Goal: Task Accomplishment & Management: Manage account settings

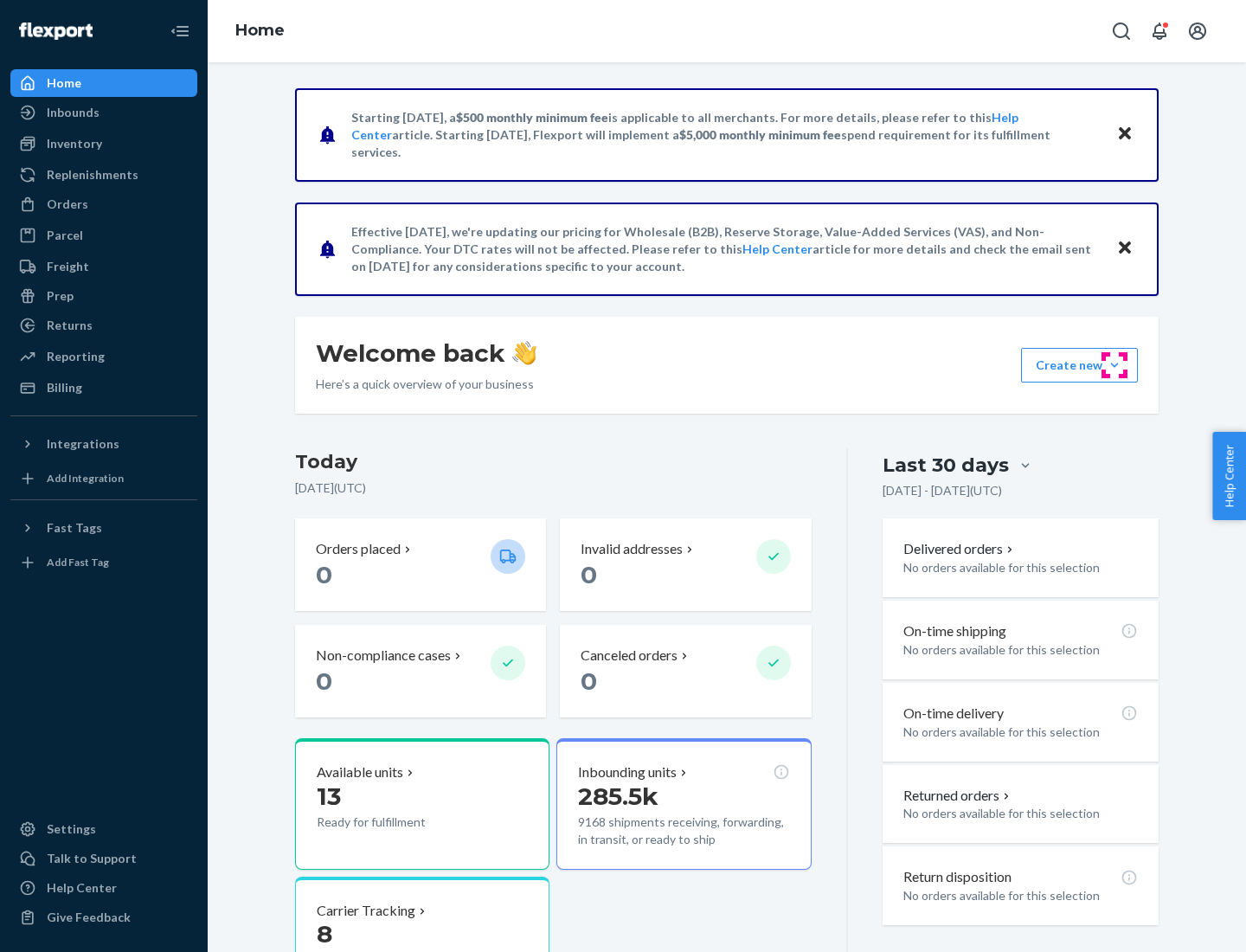
click at [1114, 365] on button "Create new Create new inbound Create new order Create new product" at bounding box center [1079, 365] width 117 height 35
click at [104, 113] on div "Inbounds" at bounding box center [104, 113] width 184 height 24
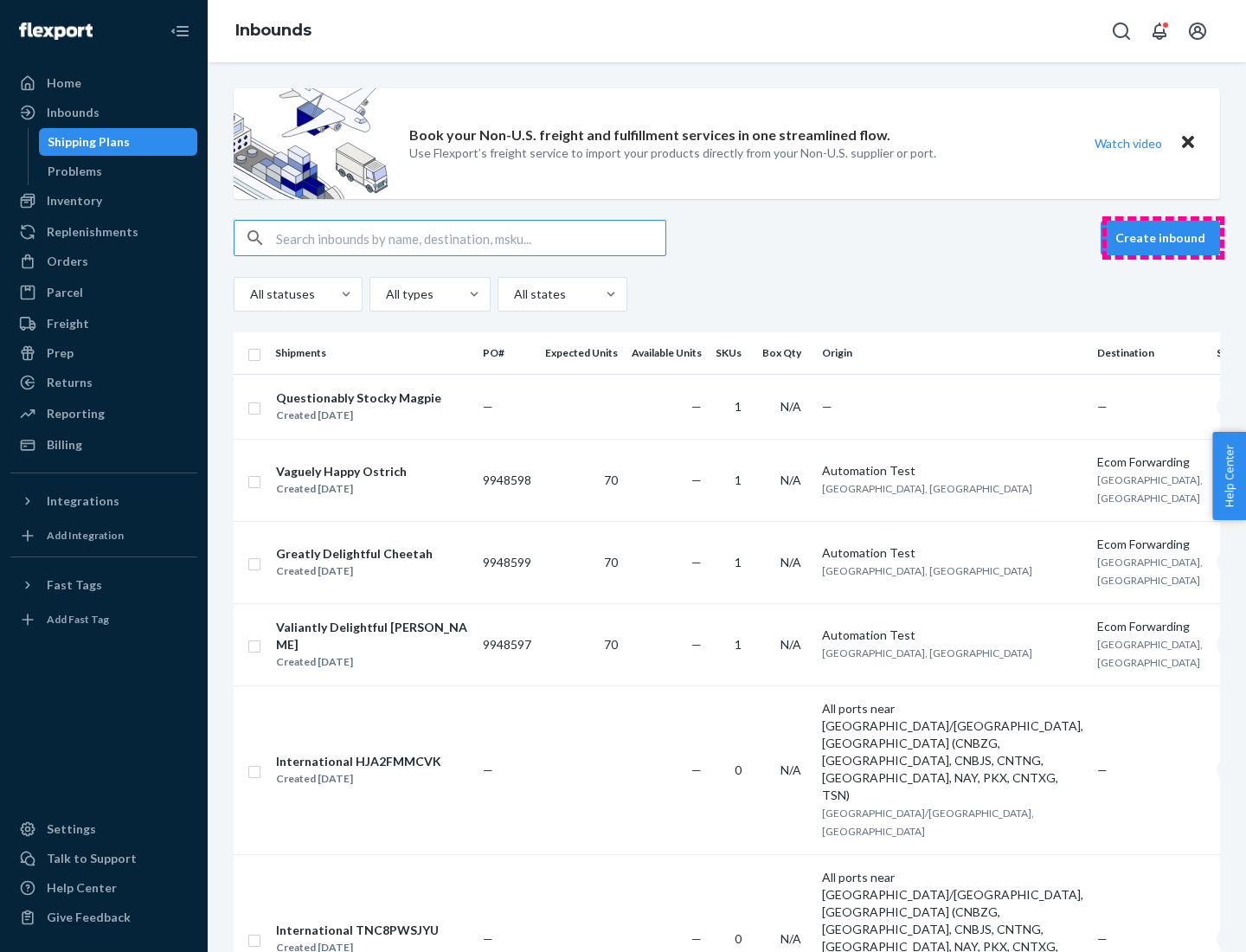
click at [1163, 238] on button "Create inbound" at bounding box center [1160, 237] width 120 height 35
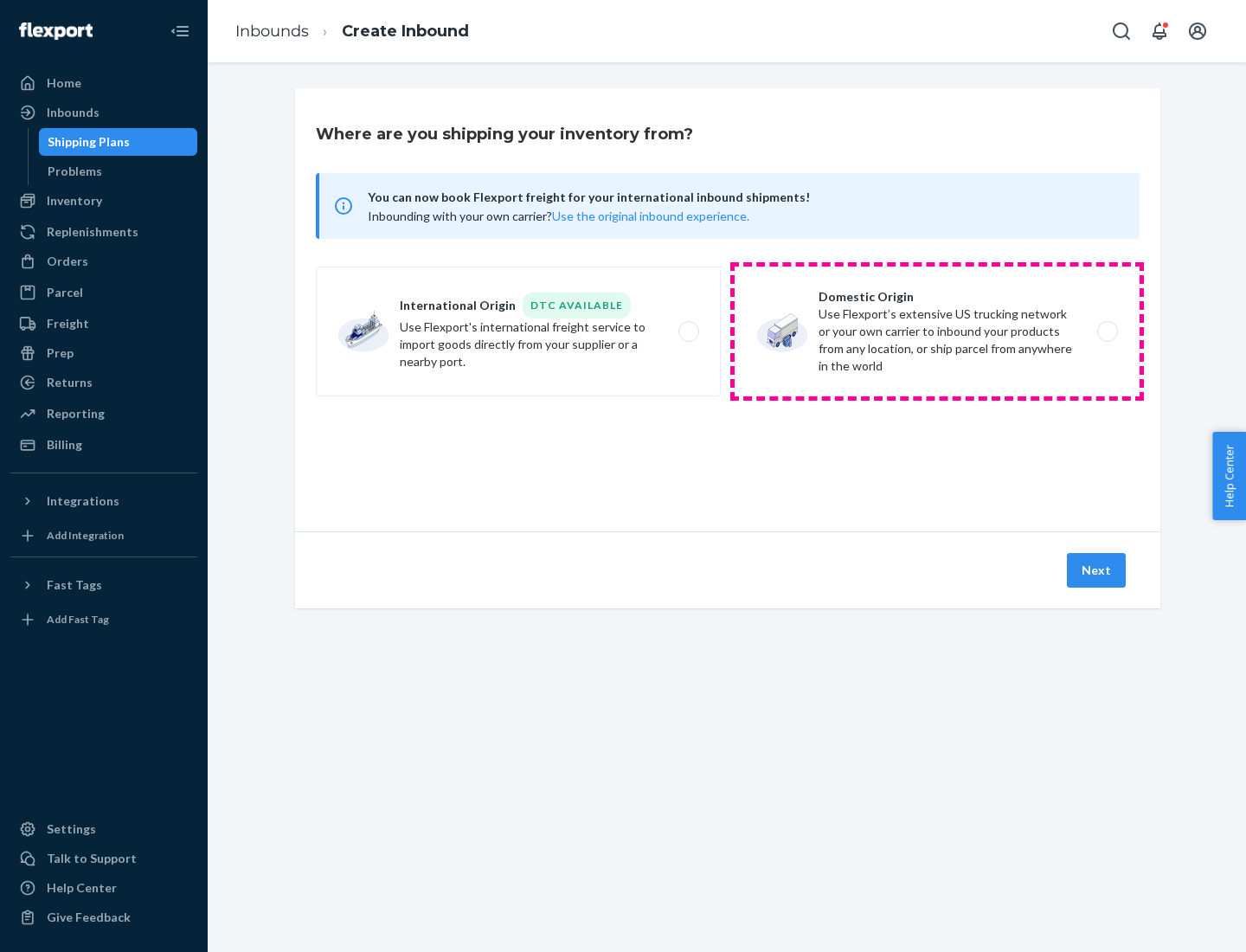
click at [937, 331] on label "Domestic Origin Use Flexport’s extensive US trucking network or your own carrie…" at bounding box center [937, 331] width 405 height 130
click at [1107, 331] on input "Domestic Origin Use Flexport’s extensive US trucking network or your own carrie…" at bounding box center [1112, 332] width 11 height 11
radio input "true"
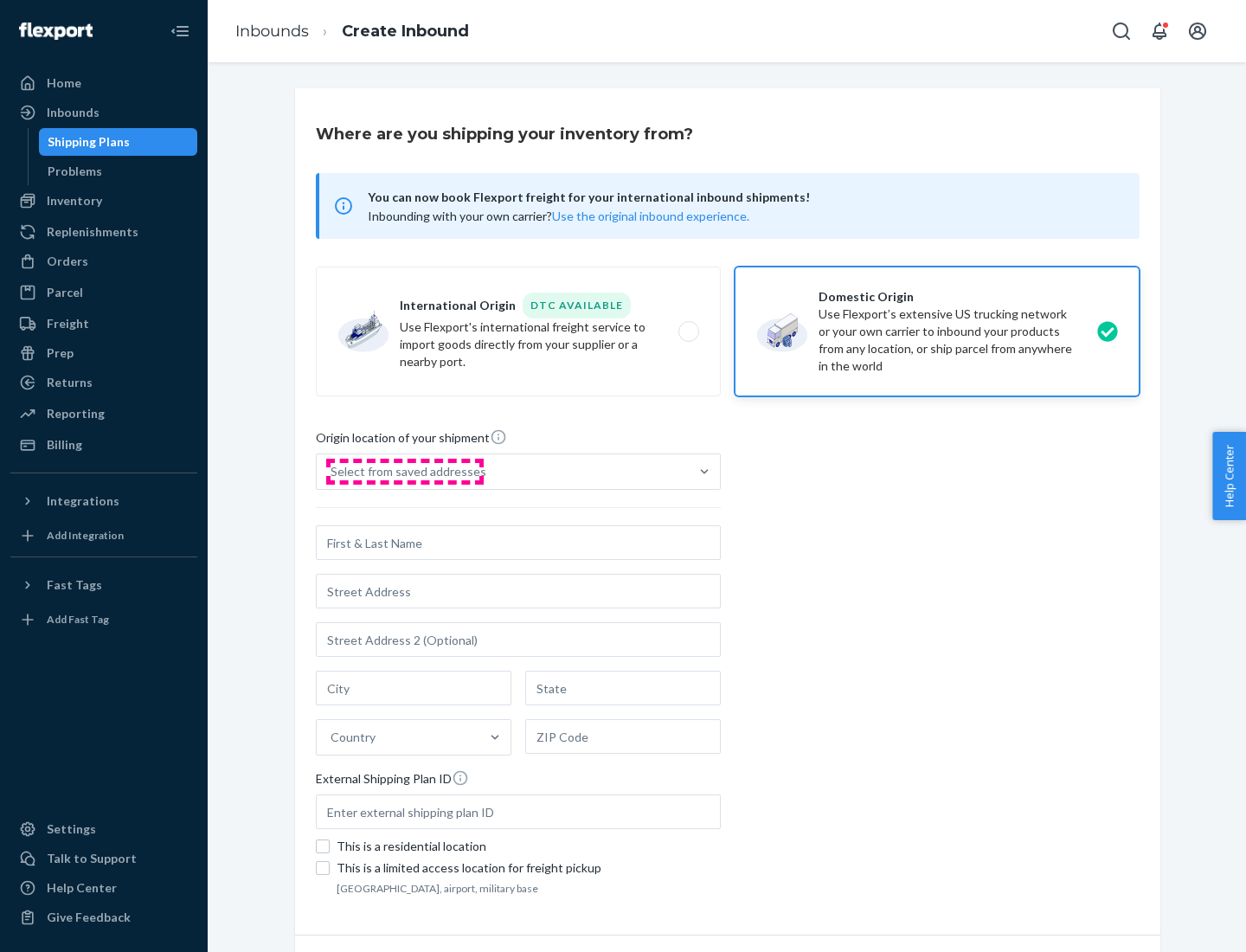
click at [404, 471] on div "Select from saved addresses" at bounding box center [408, 471] width 156 height 17
click at [332, 471] on input "Select from saved addresses" at bounding box center [331, 471] width 2 height 17
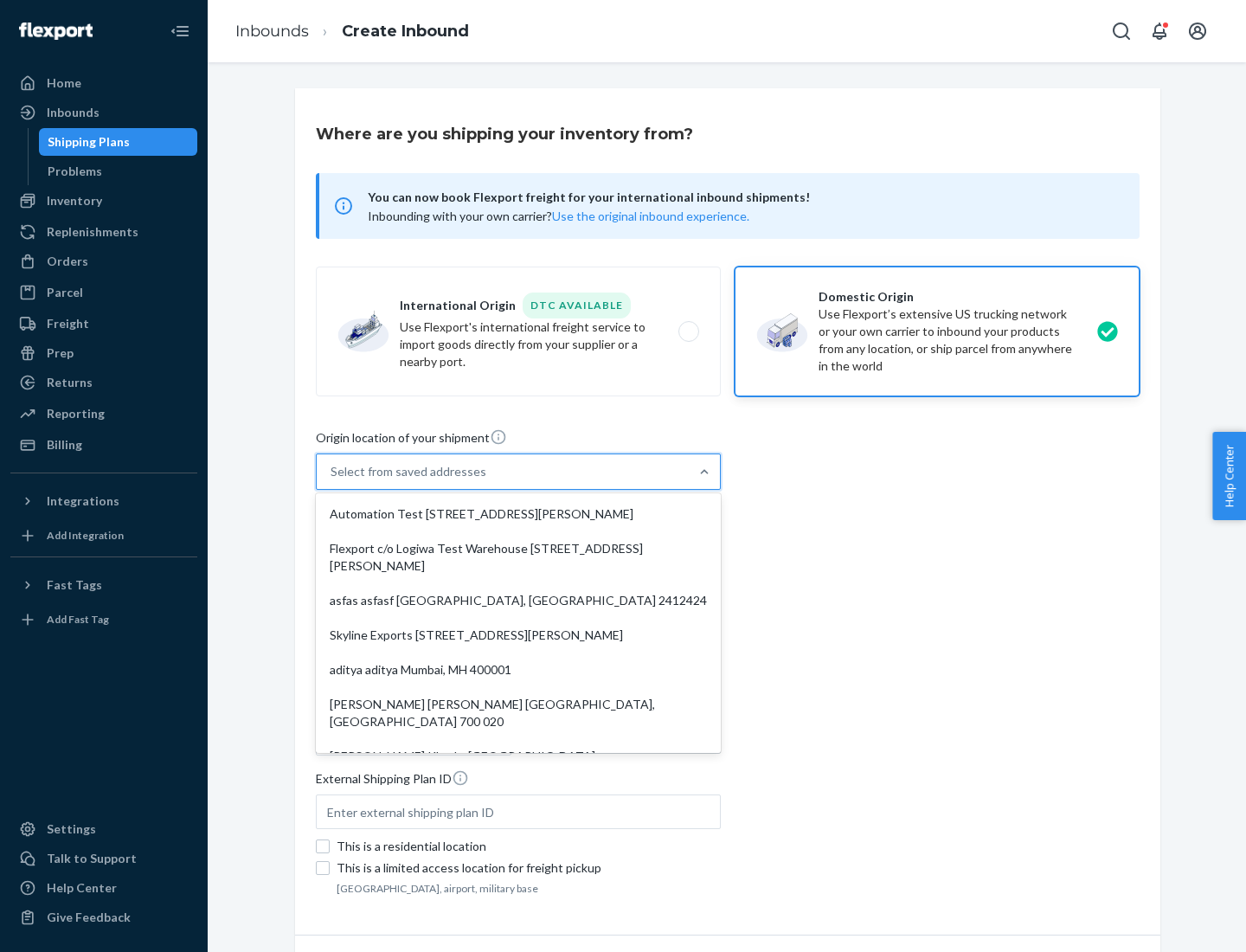
scroll to position [7, 0]
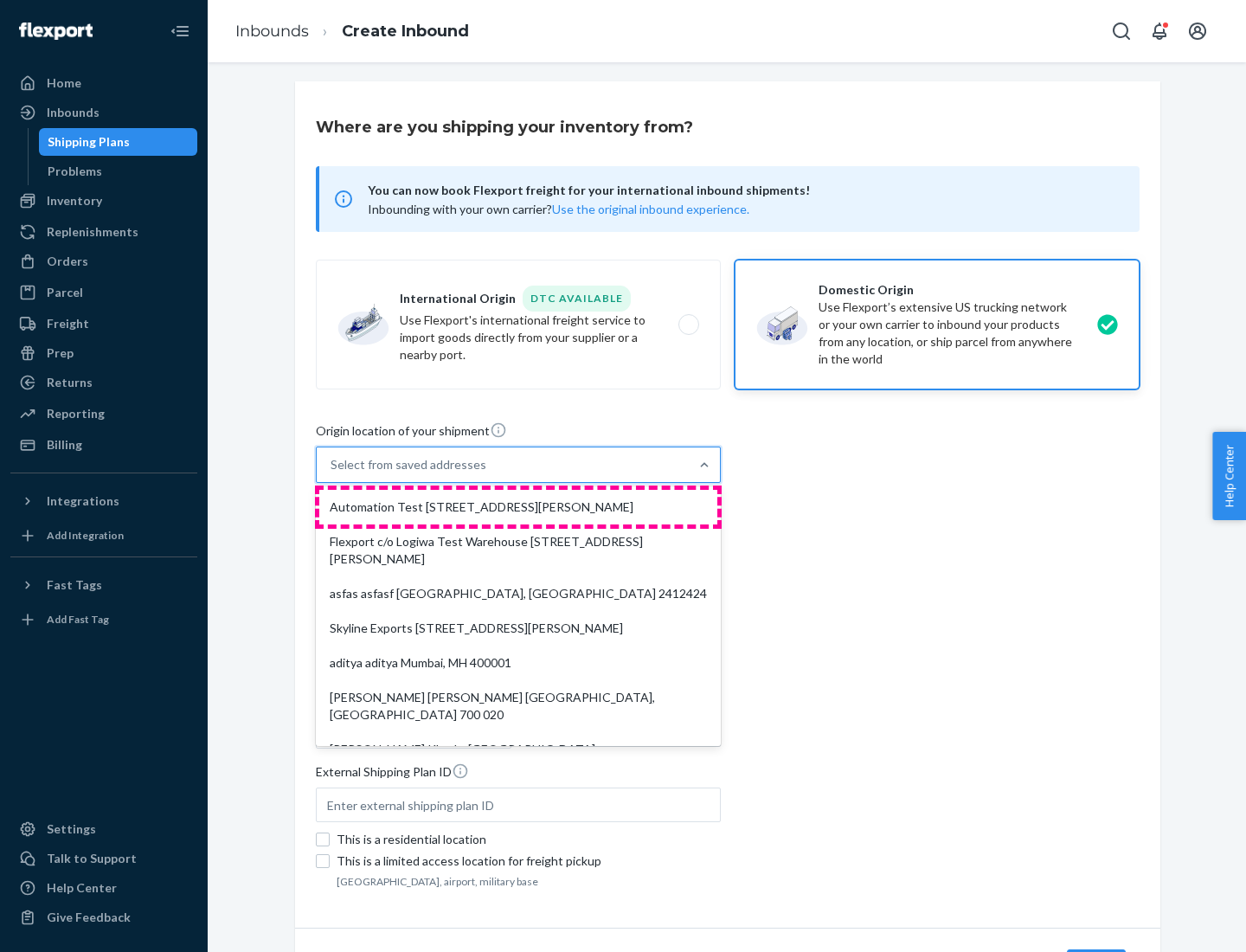
click at [519, 507] on div "Automation Test [STREET_ADDRESS][PERSON_NAME]" at bounding box center [518, 506] width 398 height 35
click at [332, 473] on input "option Automation Test [STREET_ADDRESS][PERSON_NAME]. 9 results available. Use …" at bounding box center [331, 465] width 2 height 17
type input "Automation Test"
type input "9th Floor"
type input "[GEOGRAPHIC_DATA]"
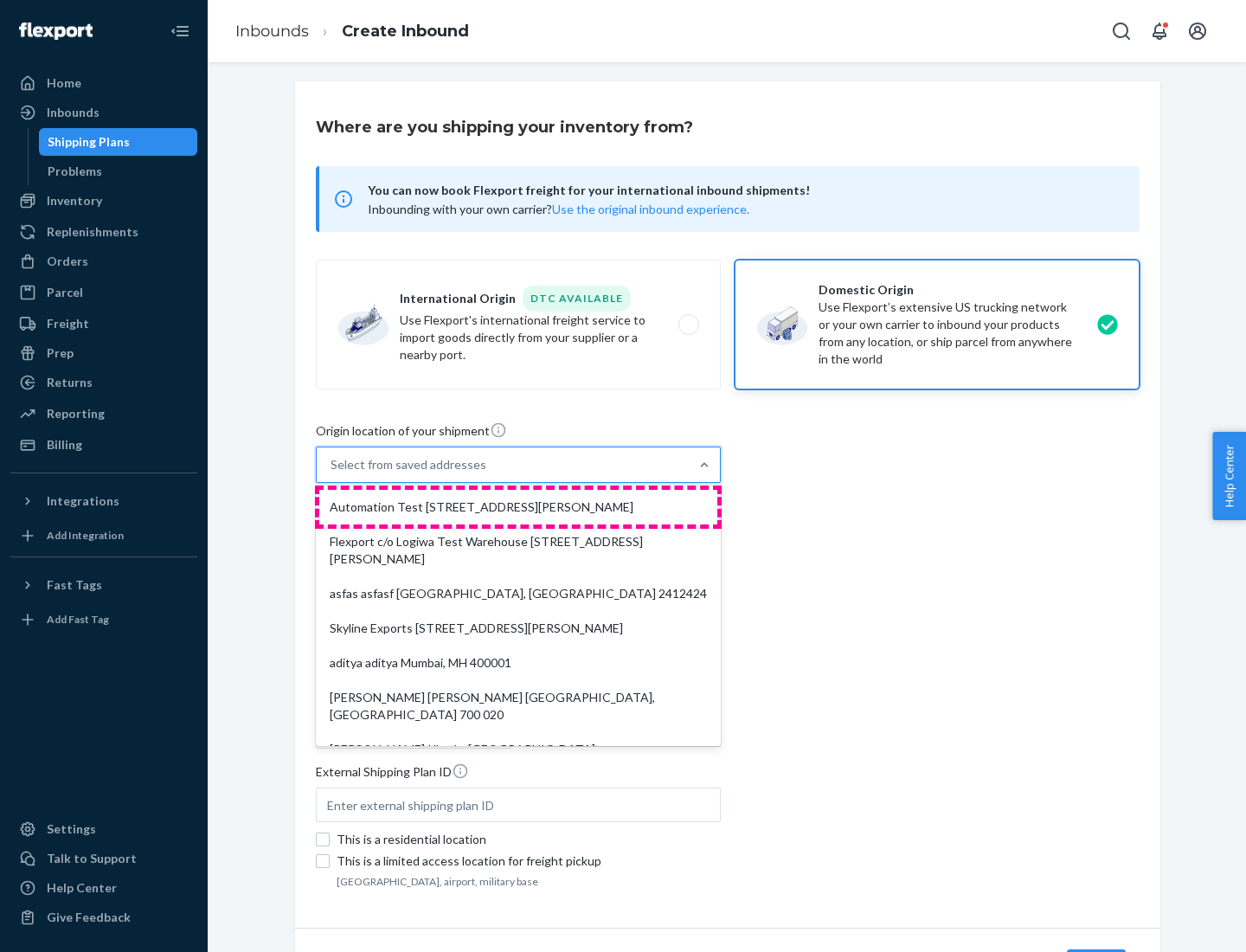
type input "CA"
type input "94104"
type input "[STREET_ADDRESS][PERSON_NAME]"
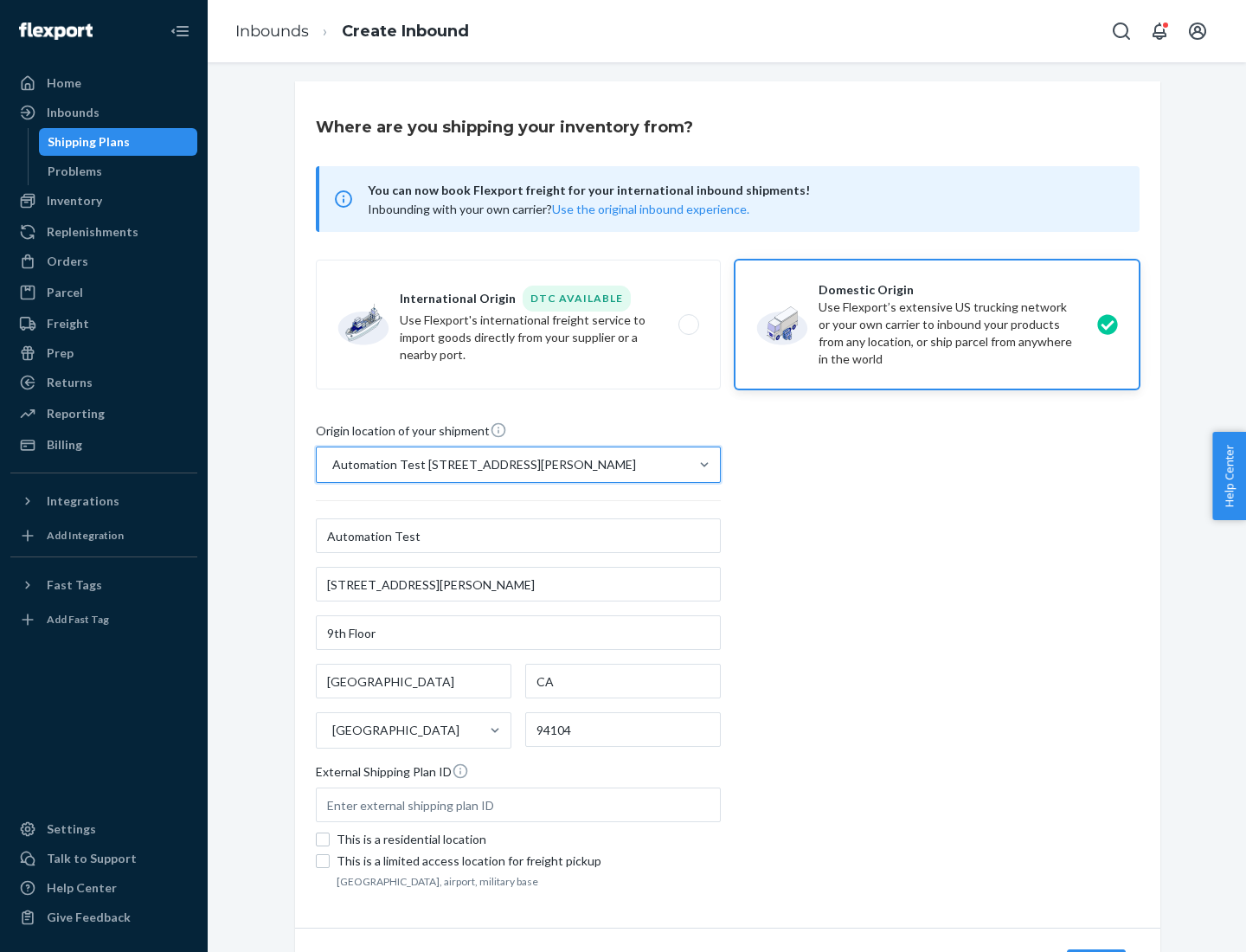
scroll to position [102, 0]
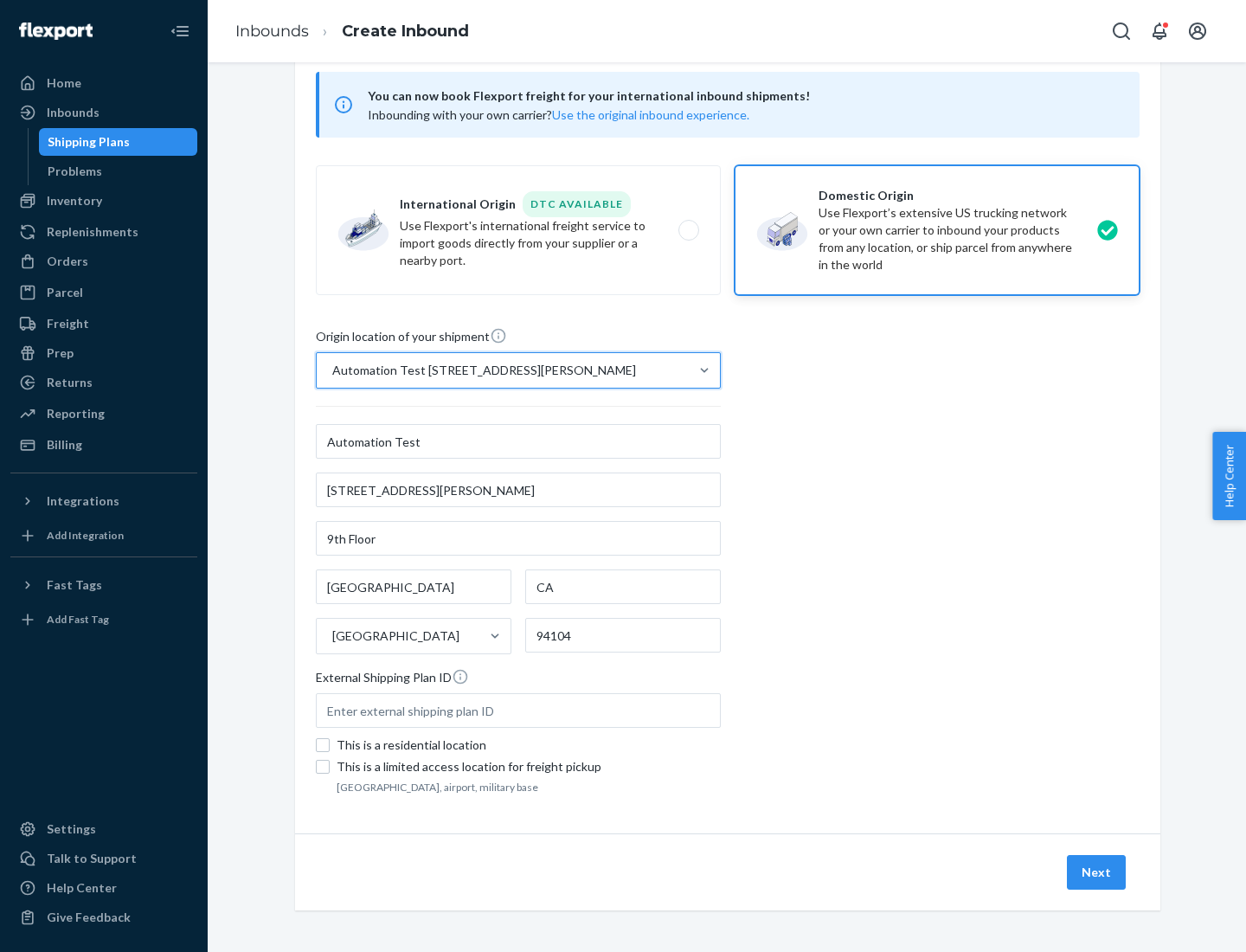
click at [1097, 872] on button "Next" at bounding box center [1096, 872] width 59 height 35
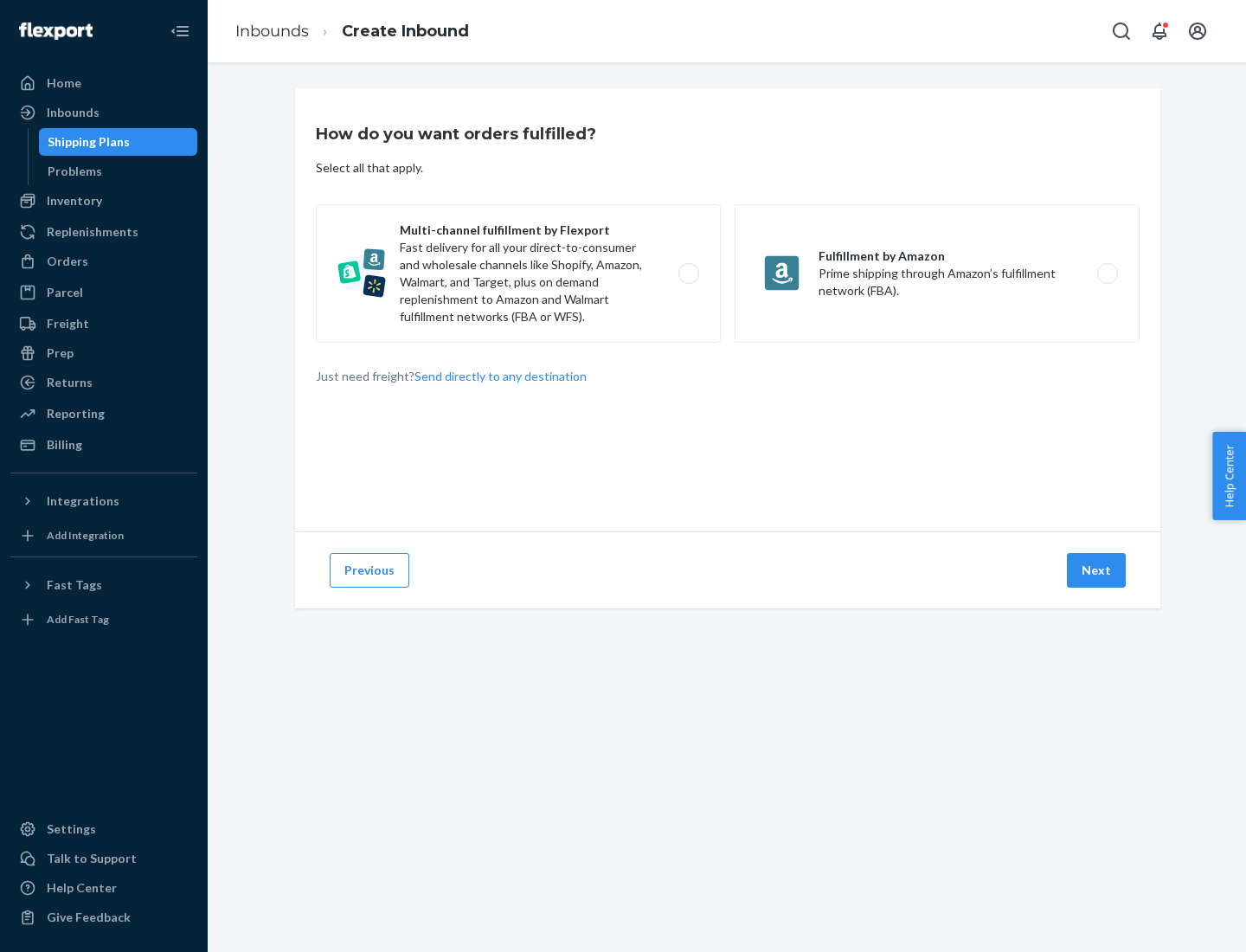
click at [519, 274] on label "Multi-channel fulfillment by Flexport Fast delivery for all your direct-to-cons…" at bounding box center [519, 273] width 405 height 138
click at [688, 274] on input "Multi-channel fulfillment by Flexport Fast delivery for all your direct-to-cons…" at bounding box center [694, 274] width 11 height 11
radio input "true"
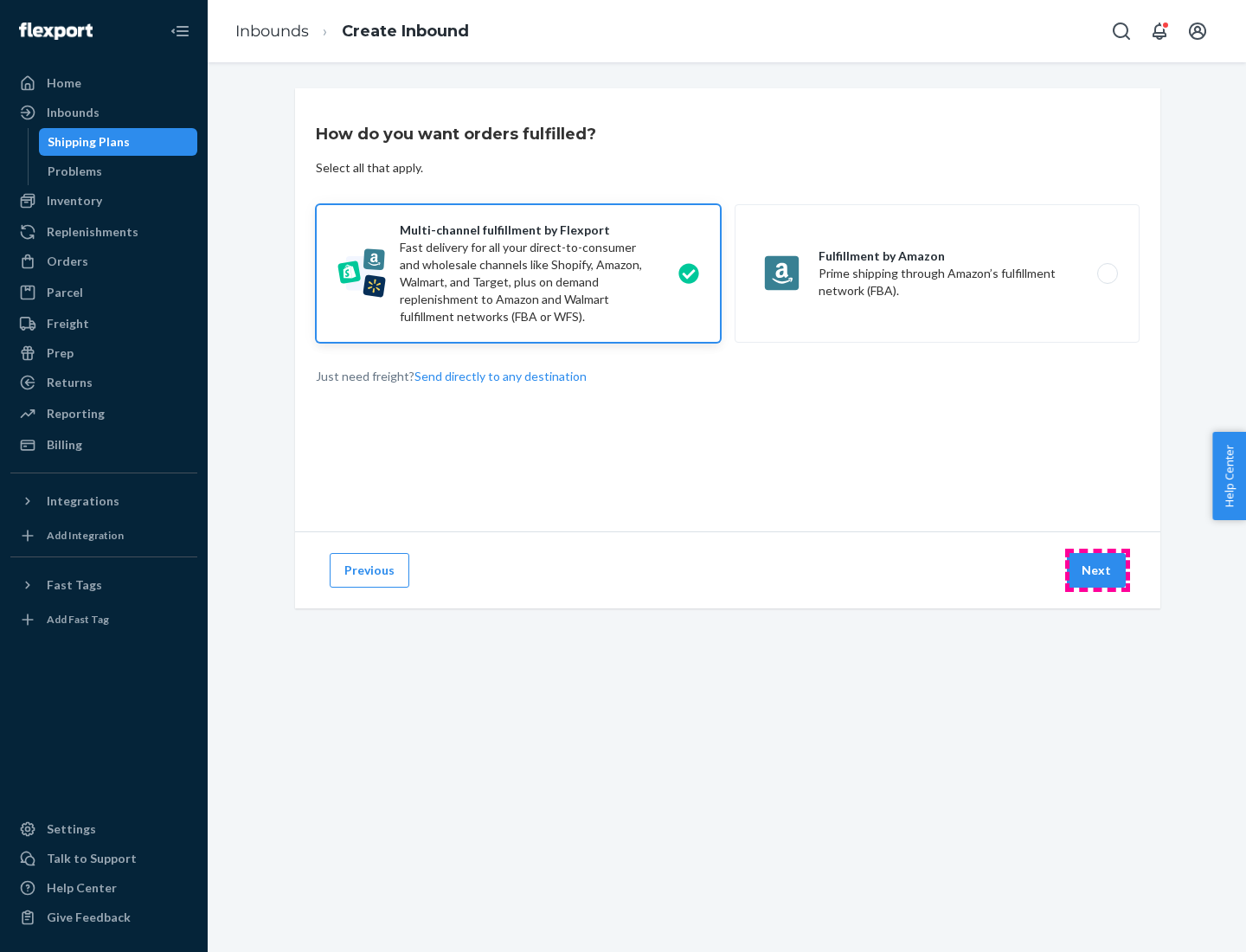
click at [1097, 570] on button "Next" at bounding box center [1096, 570] width 59 height 35
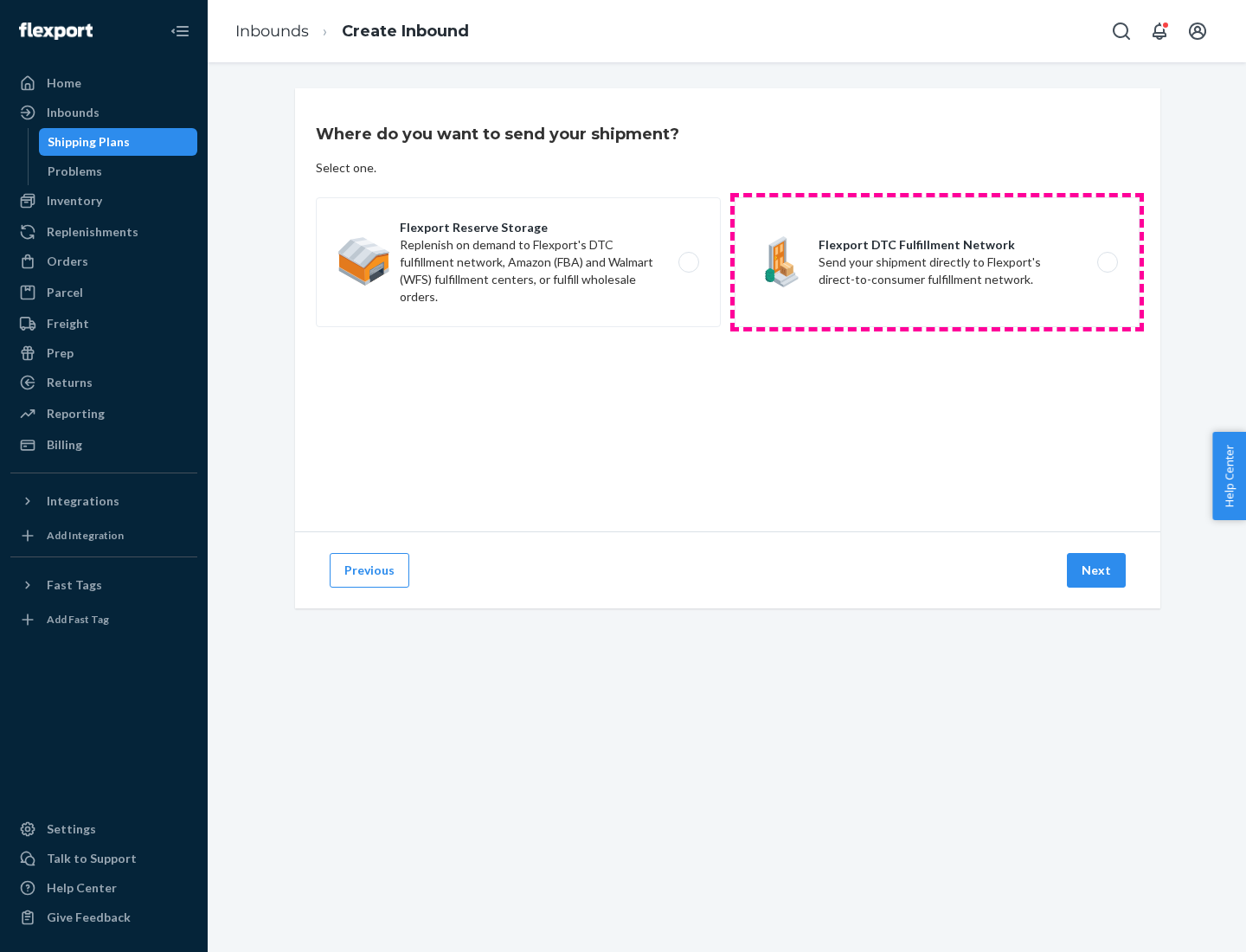
click at [937, 262] on label "Flexport DTC Fulfillment Network Send your shipment directly to Flexport's dire…" at bounding box center [937, 262] width 405 height 130
click at [1107, 262] on input "Flexport DTC Fulfillment Network Send your shipment directly to Flexport's dire…" at bounding box center [1112, 262] width 11 height 11
radio input "true"
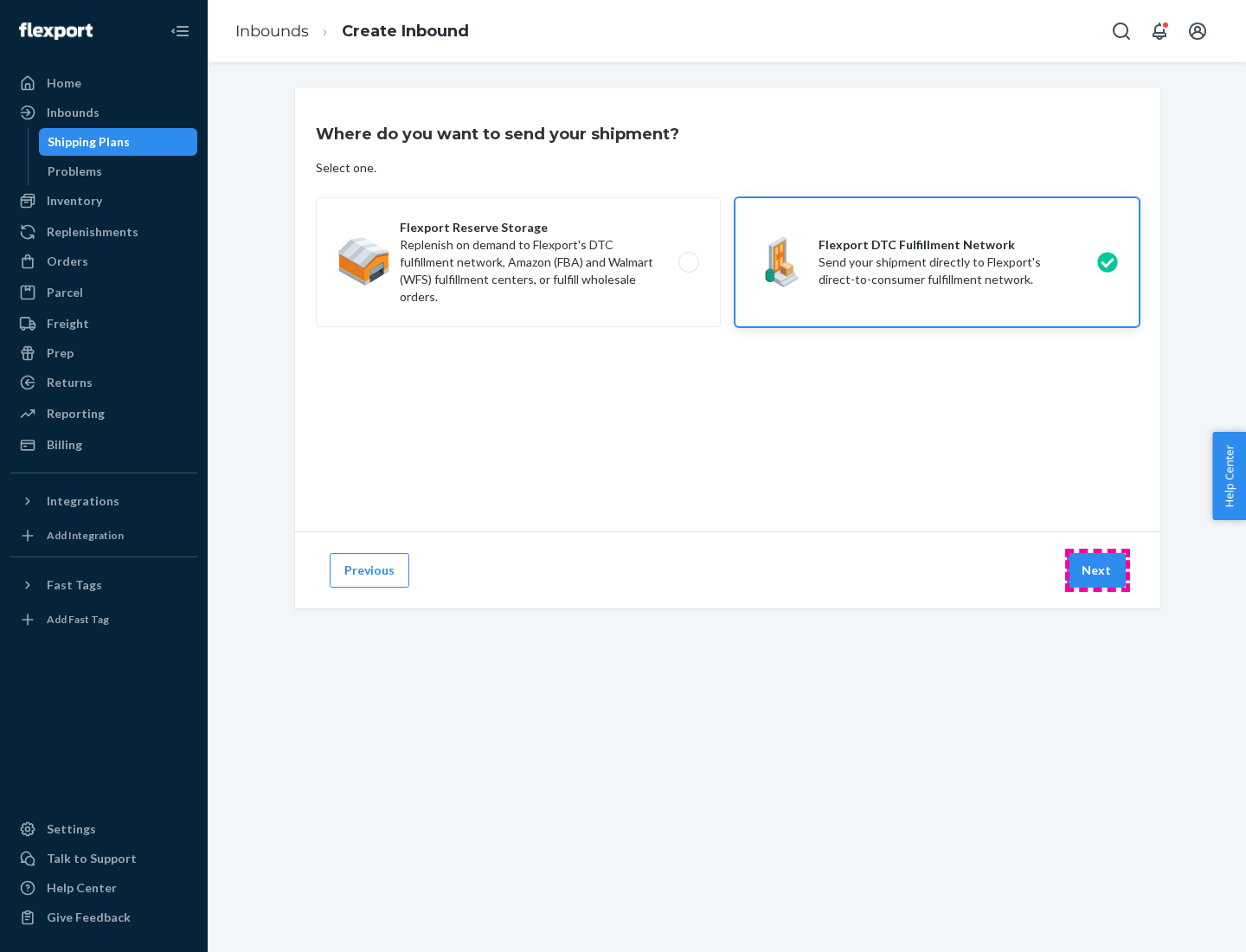
click at [1097, 570] on button "Next" at bounding box center [1096, 570] width 59 height 35
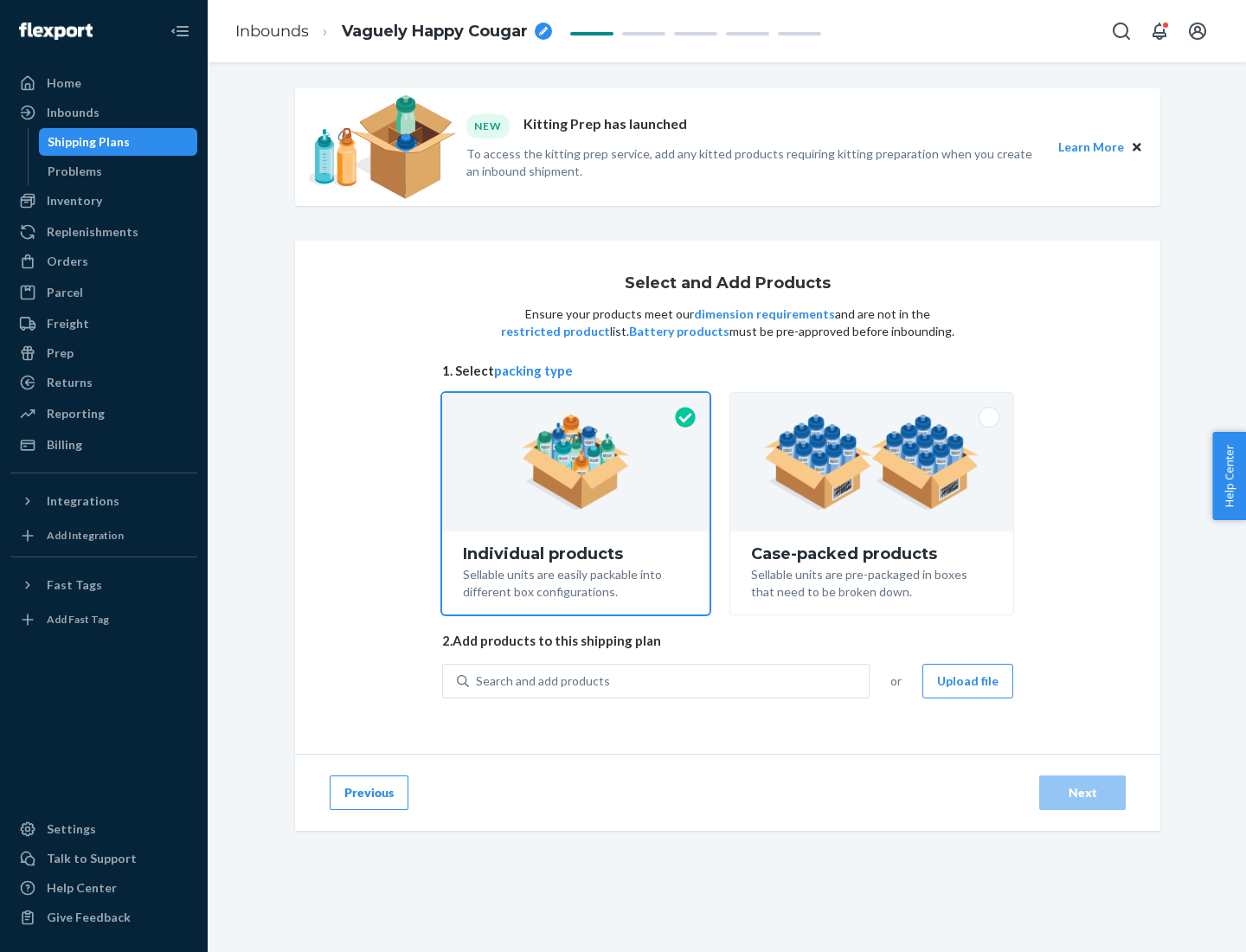
click at [872, 462] on img at bounding box center [871, 461] width 216 height 95
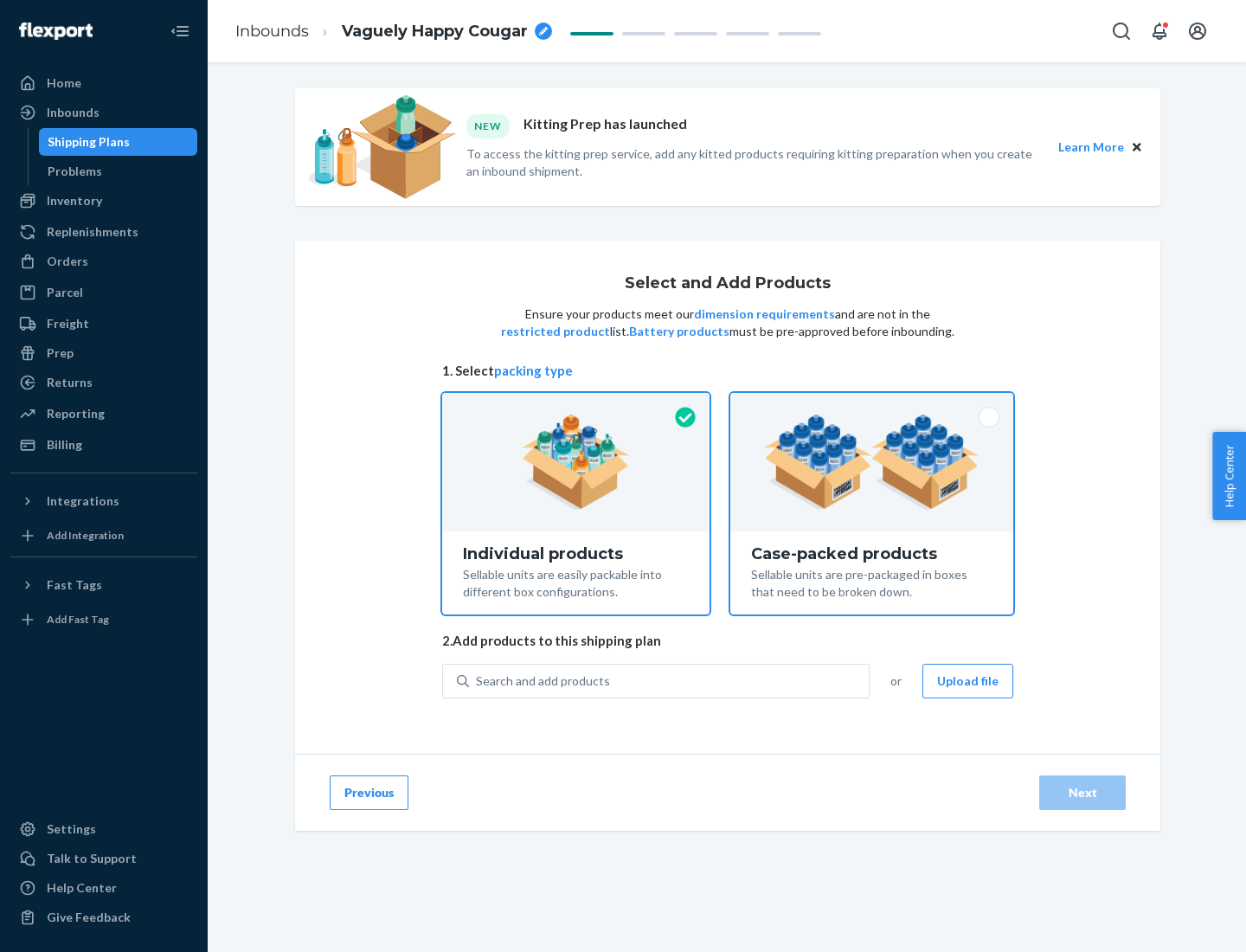
click at [872, 404] on input "Case-packed products Sellable units are pre-packaged in boxes that need to be b…" at bounding box center [872, 398] width 11 height 11
radio input "true"
radio input "false"
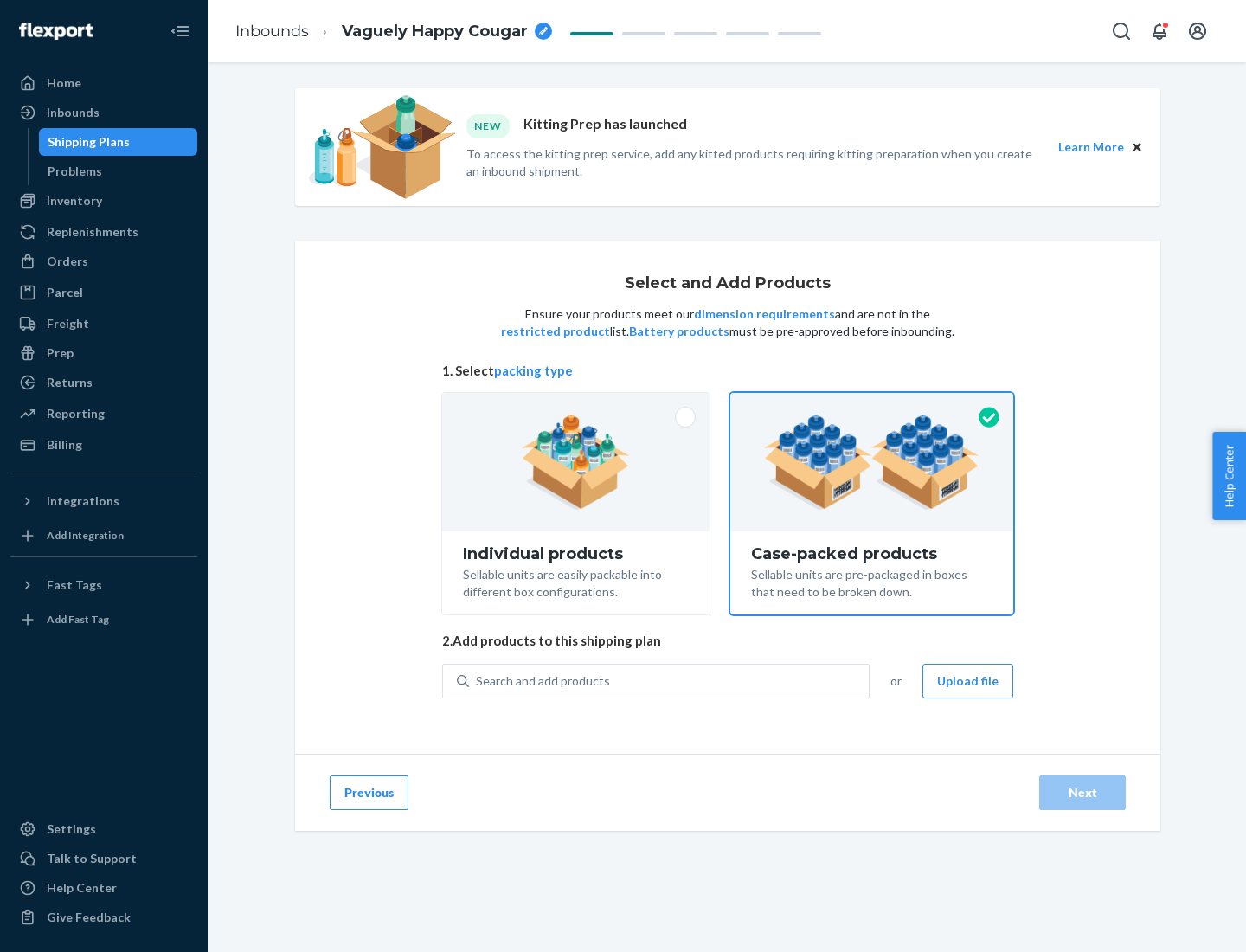
click at [670, 680] on div "Search and add products" at bounding box center [668, 680] width 400 height 31
click at [478, 680] on input "Search and add products" at bounding box center [477, 681] width 2 height 17
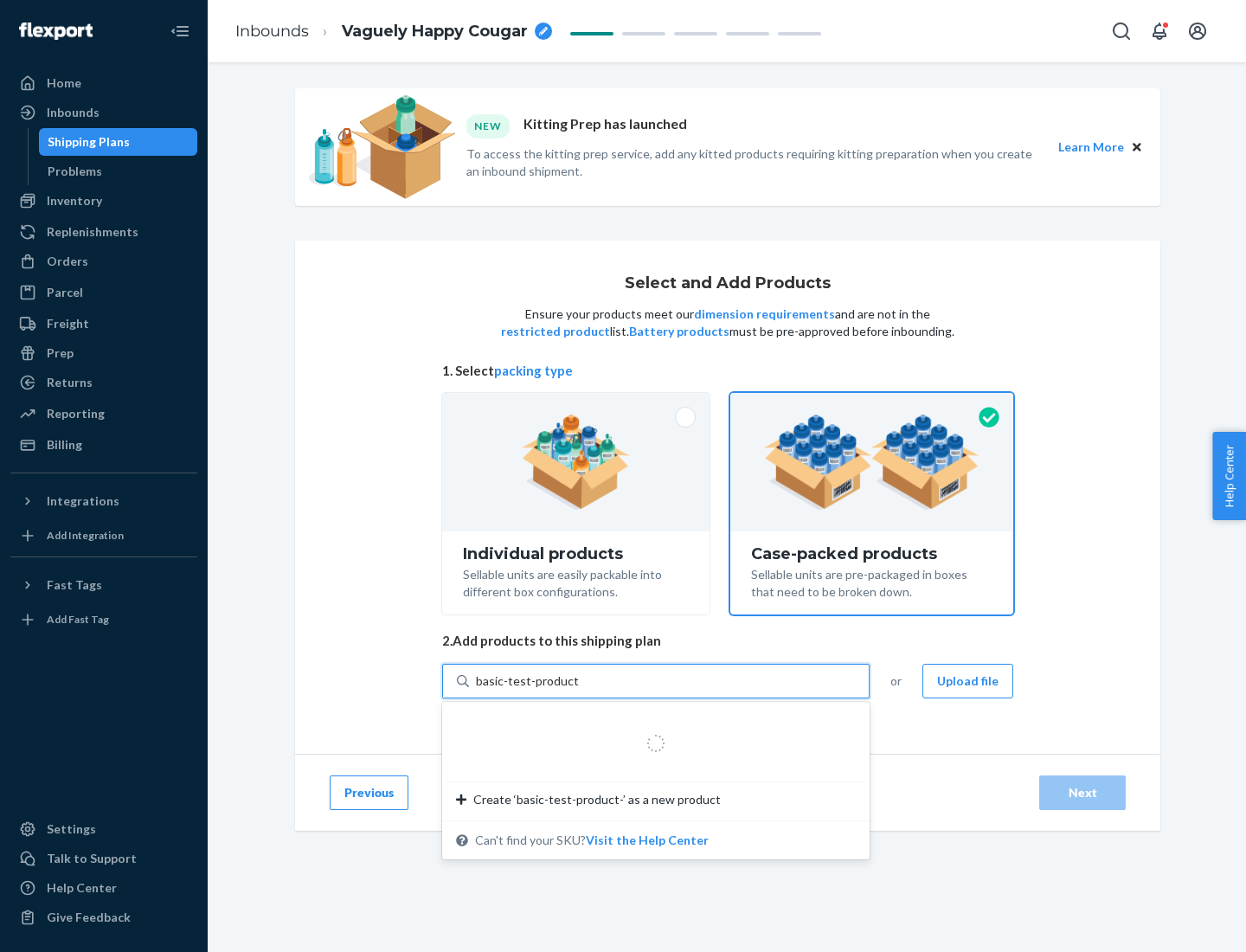
type input "basic-test-product-1"
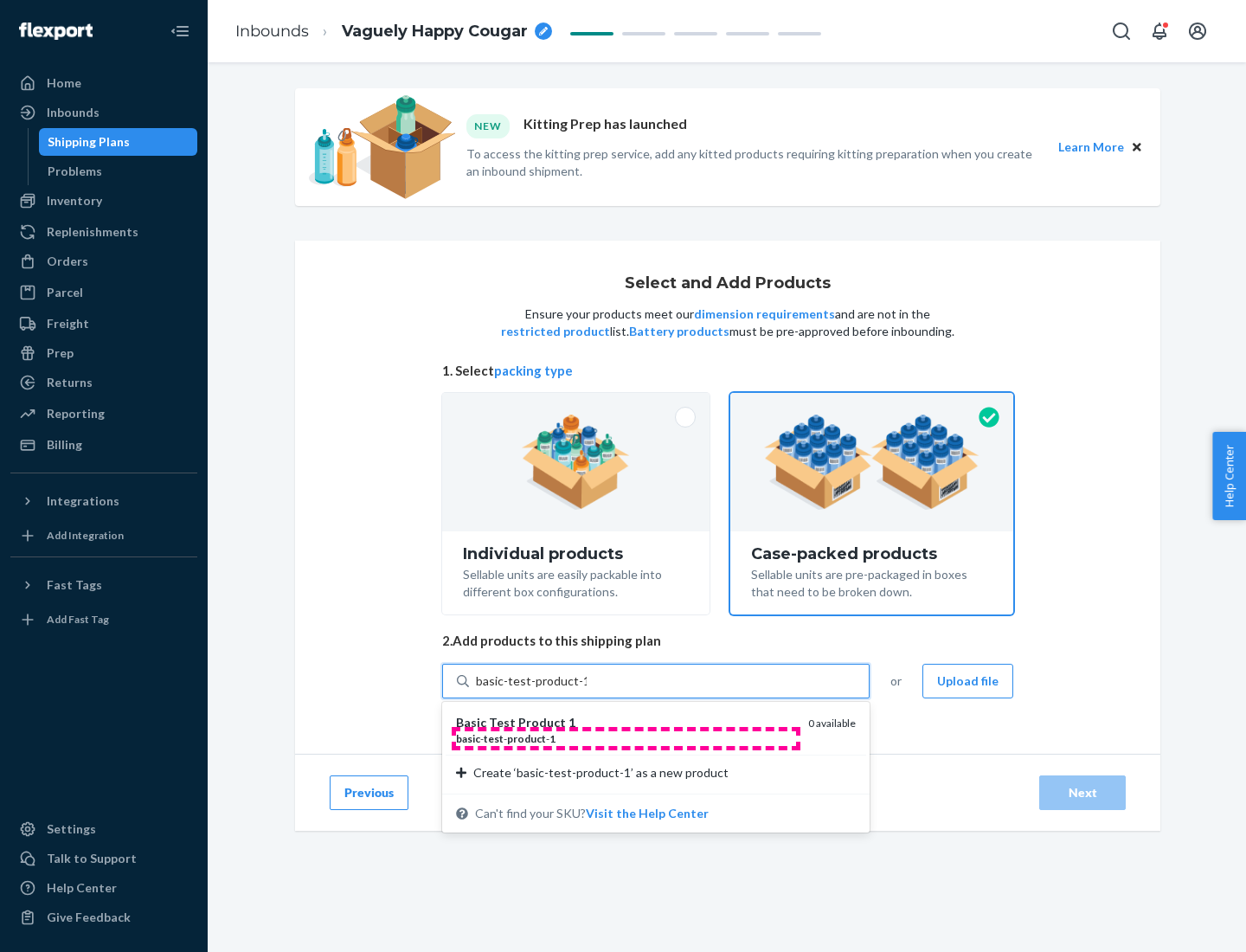
click at [626, 738] on div "basic - test - product - 1" at bounding box center [626, 738] width 339 height 15
click at [586, 690] on input "basic-test-product-1" at bounding box center [532, 681] width 111 height 17
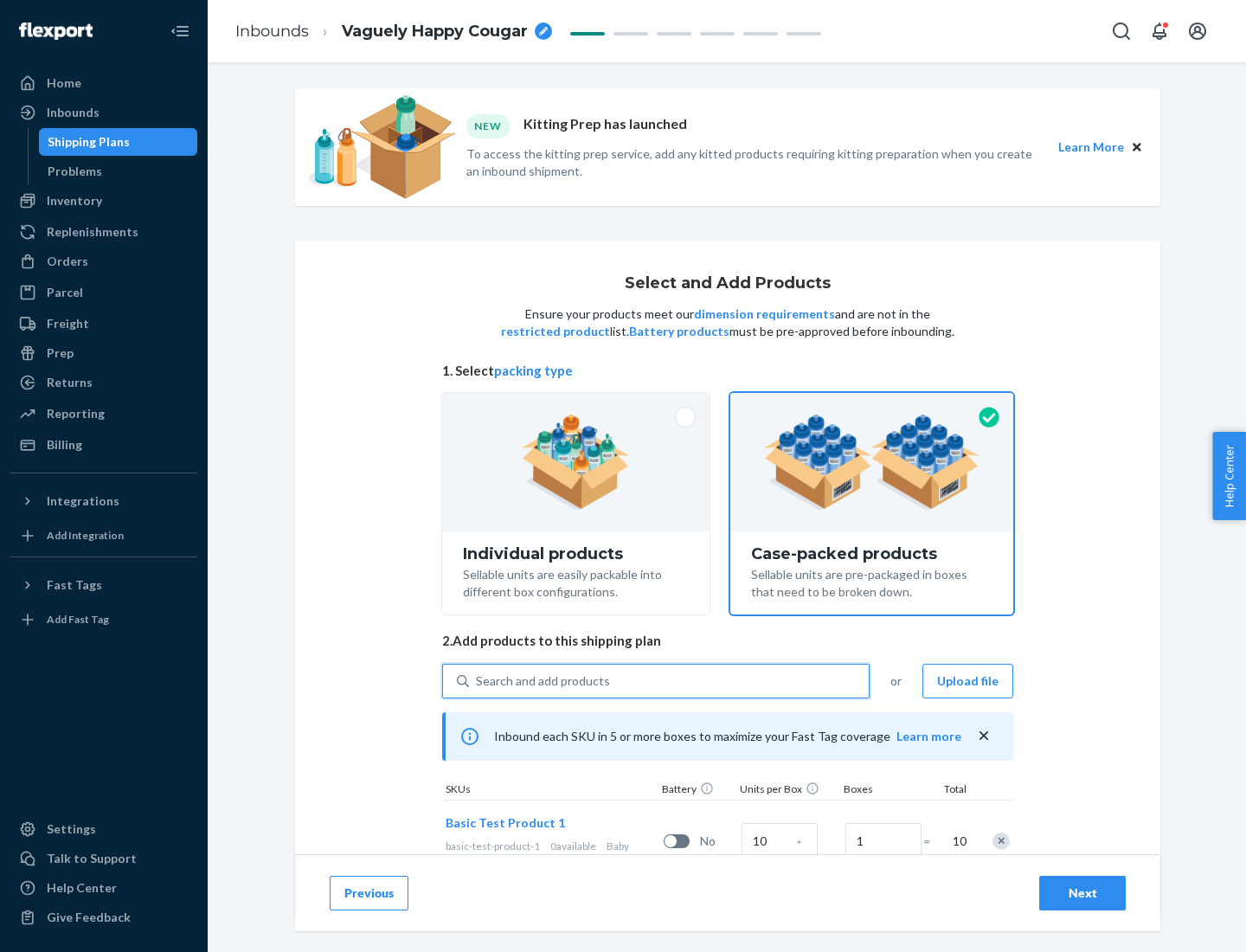
scroll to position [62, 0]
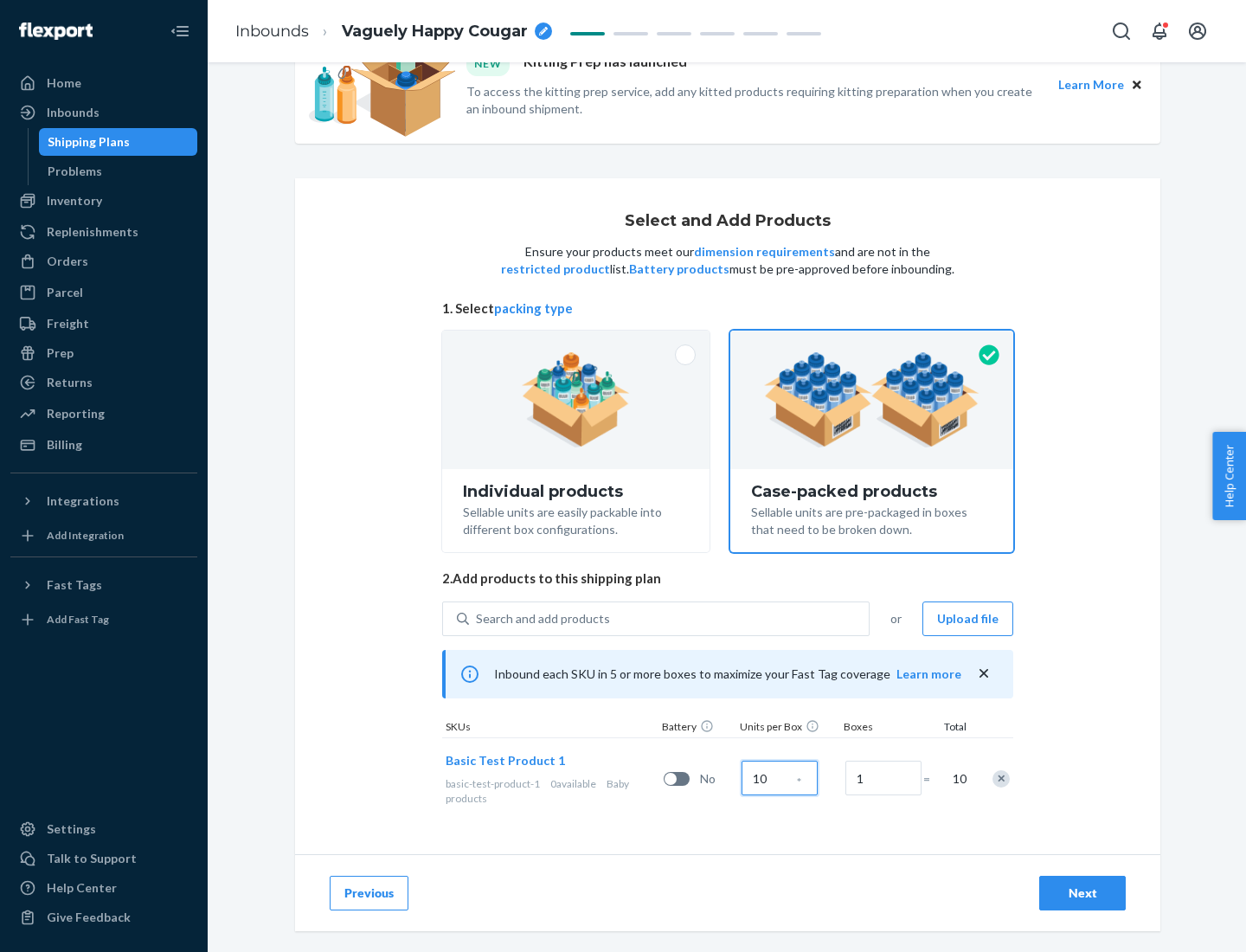
type input "10"
type input "7"
click at [1082, 893] on div "Next" at bounding box center [1082, 893] width 57 height 17
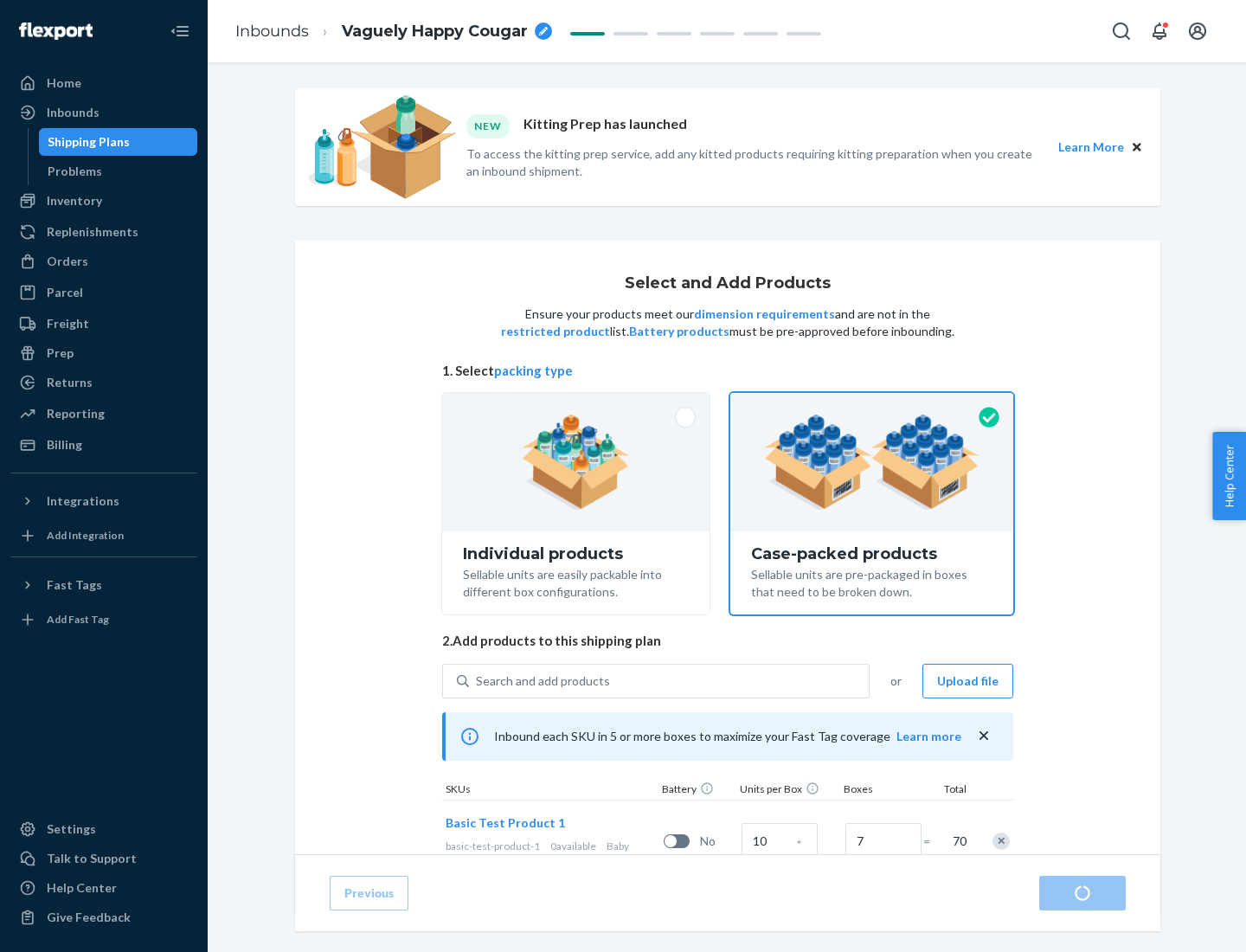
radio input "true"
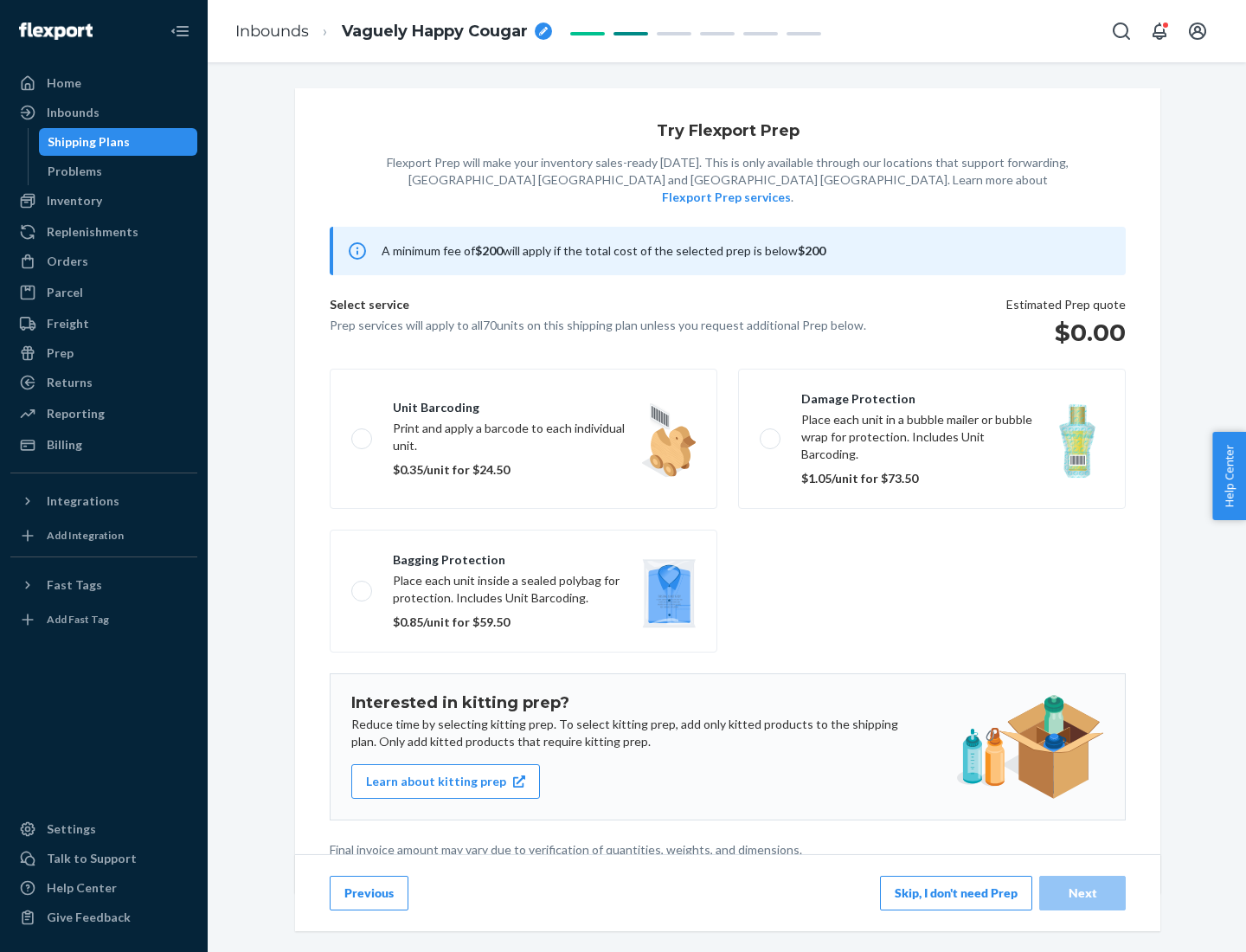
scroll to position [5, 0]
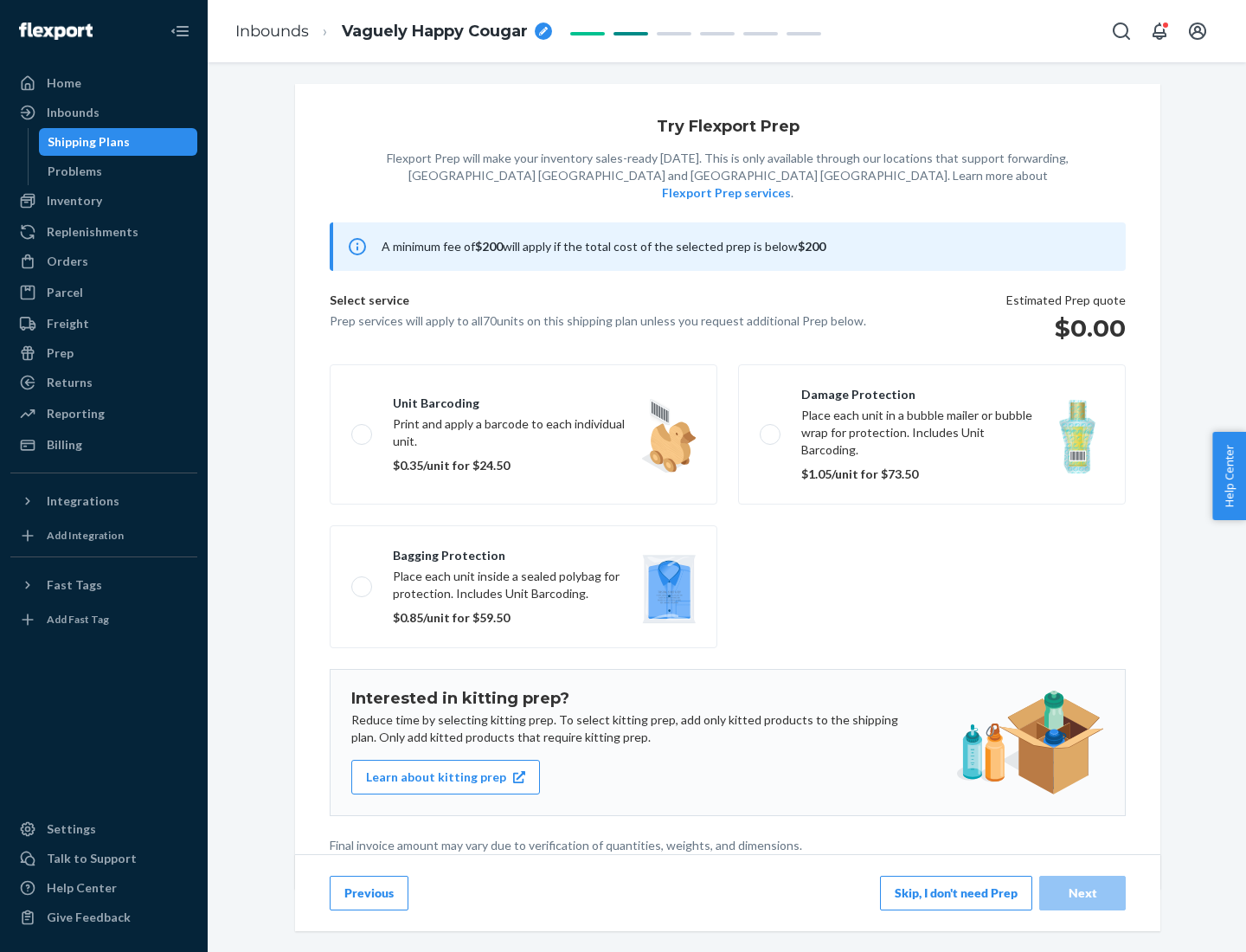
click at [523, 551] on label "Bagging protection Place each unit inside a sealed polybag for protection. Incl…" at bounding box center [523, 586] width 388 height 123
click at [362, 580] on input "Bagging protection Place each unit inside a sealed polybag for protection. Incl…" at bounding box center [357, 586] width 11 height 11
checkbox input "true"
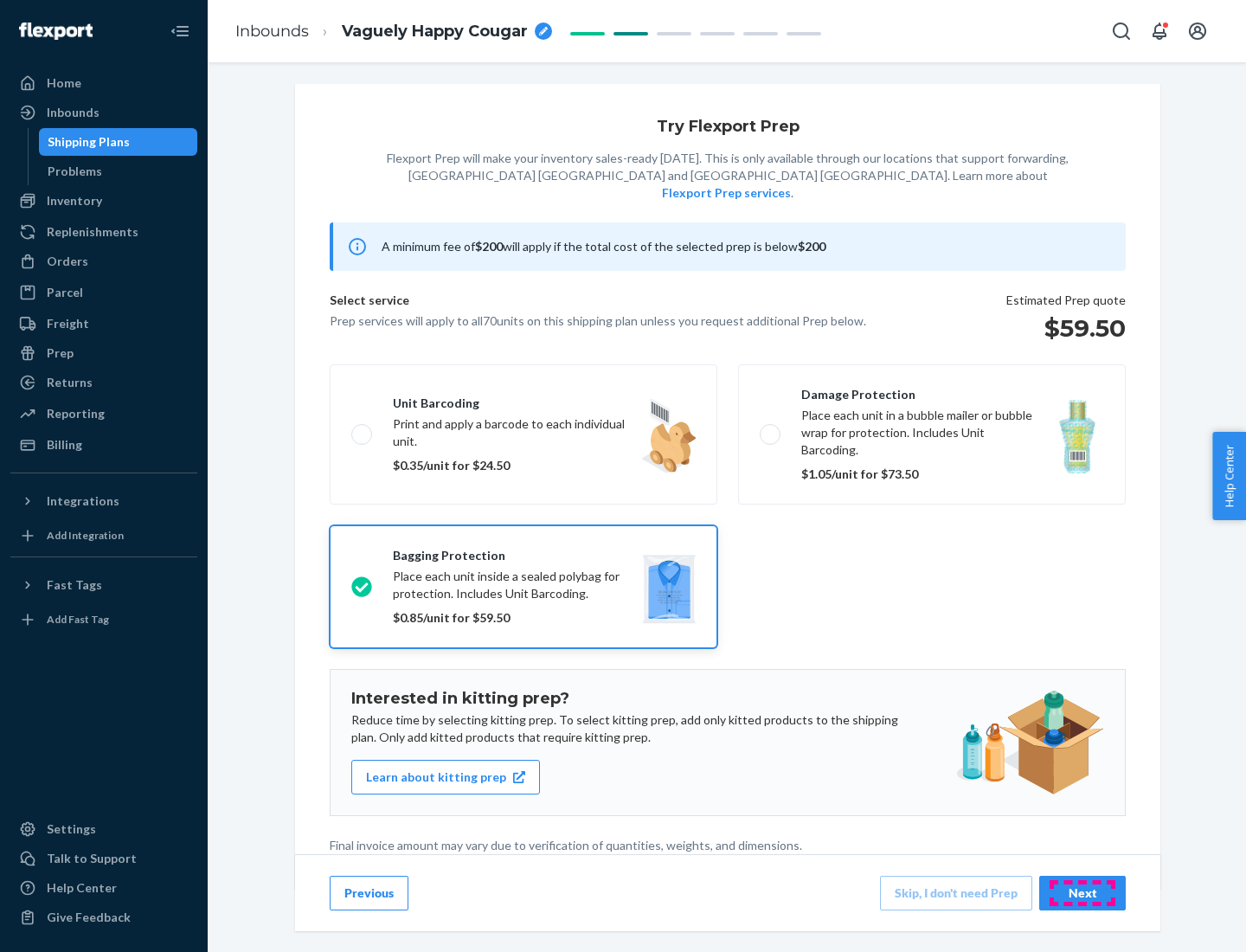
click at [1082, 892] on div "Next" at bounding box center [1082, 893] width 57 height 17
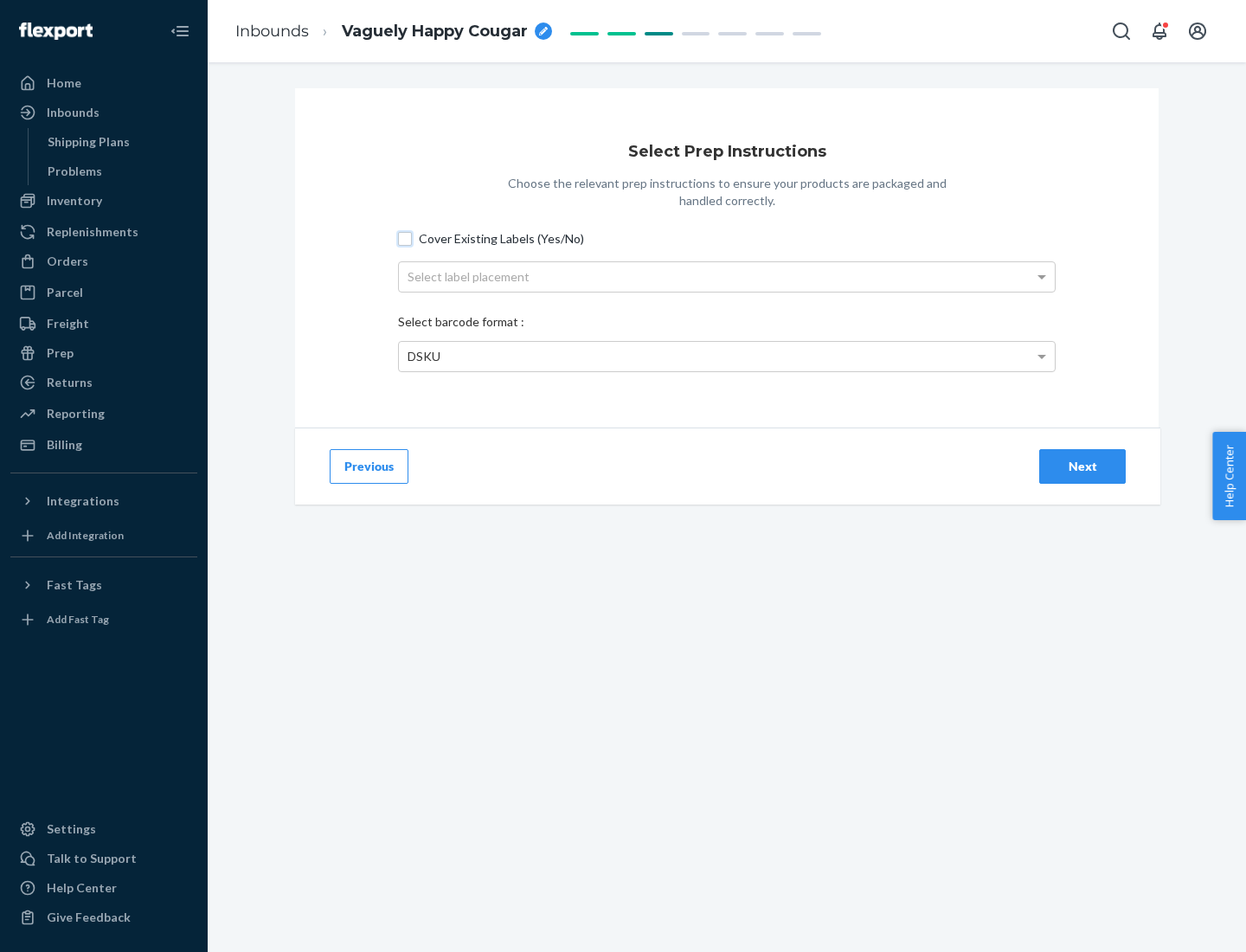
click at [405, 238] on input "Cover Existing Labels (Yes/No)" at bounding box center [405, 238] width 14 height 14
checkbox input "true"
click at [727, 276] on div "Select label placement" at bounding box center [727, 277] width 656 height 29
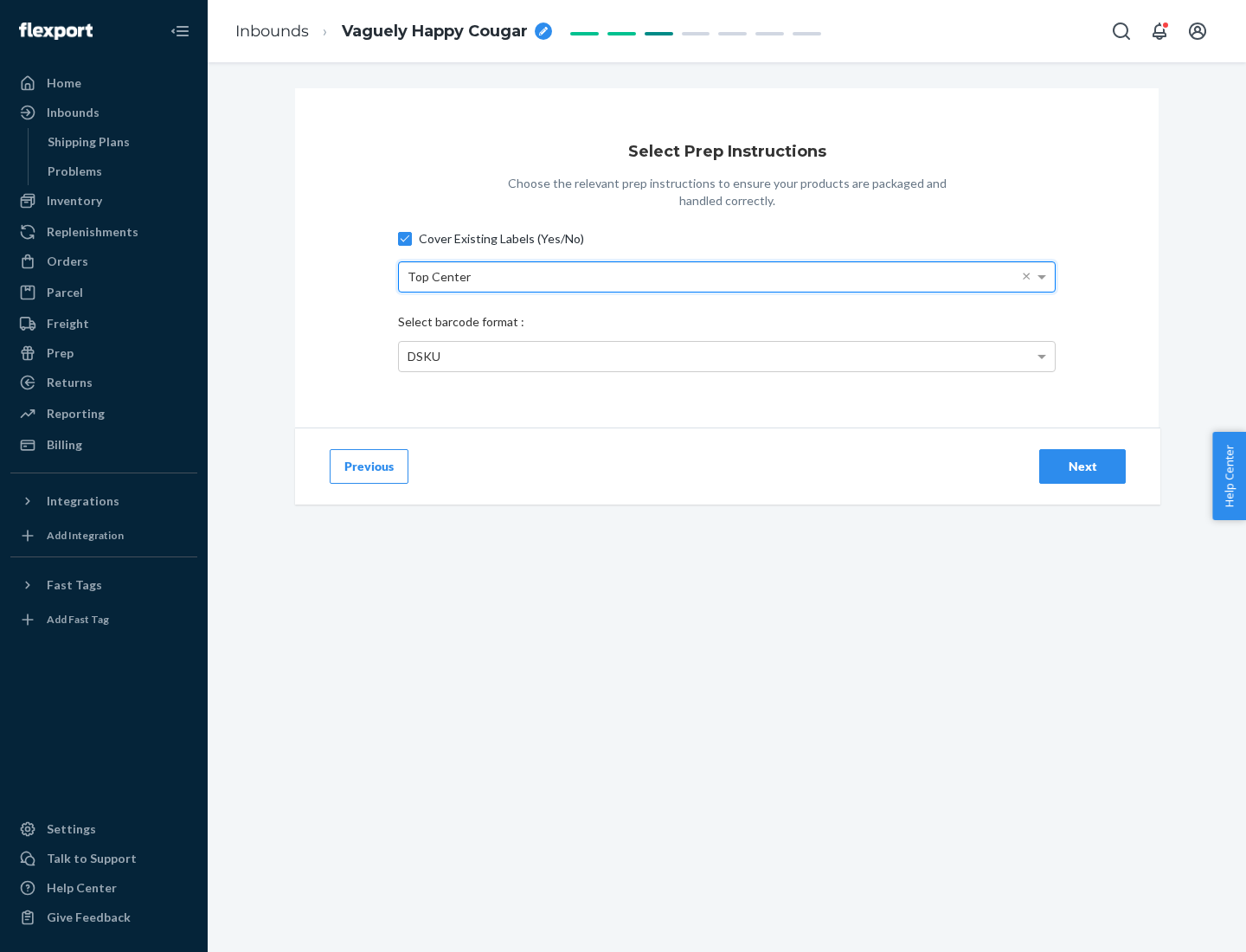
click at [727, 356] on div "DSKU" at bounding box center [727, 356] width 656 height 29
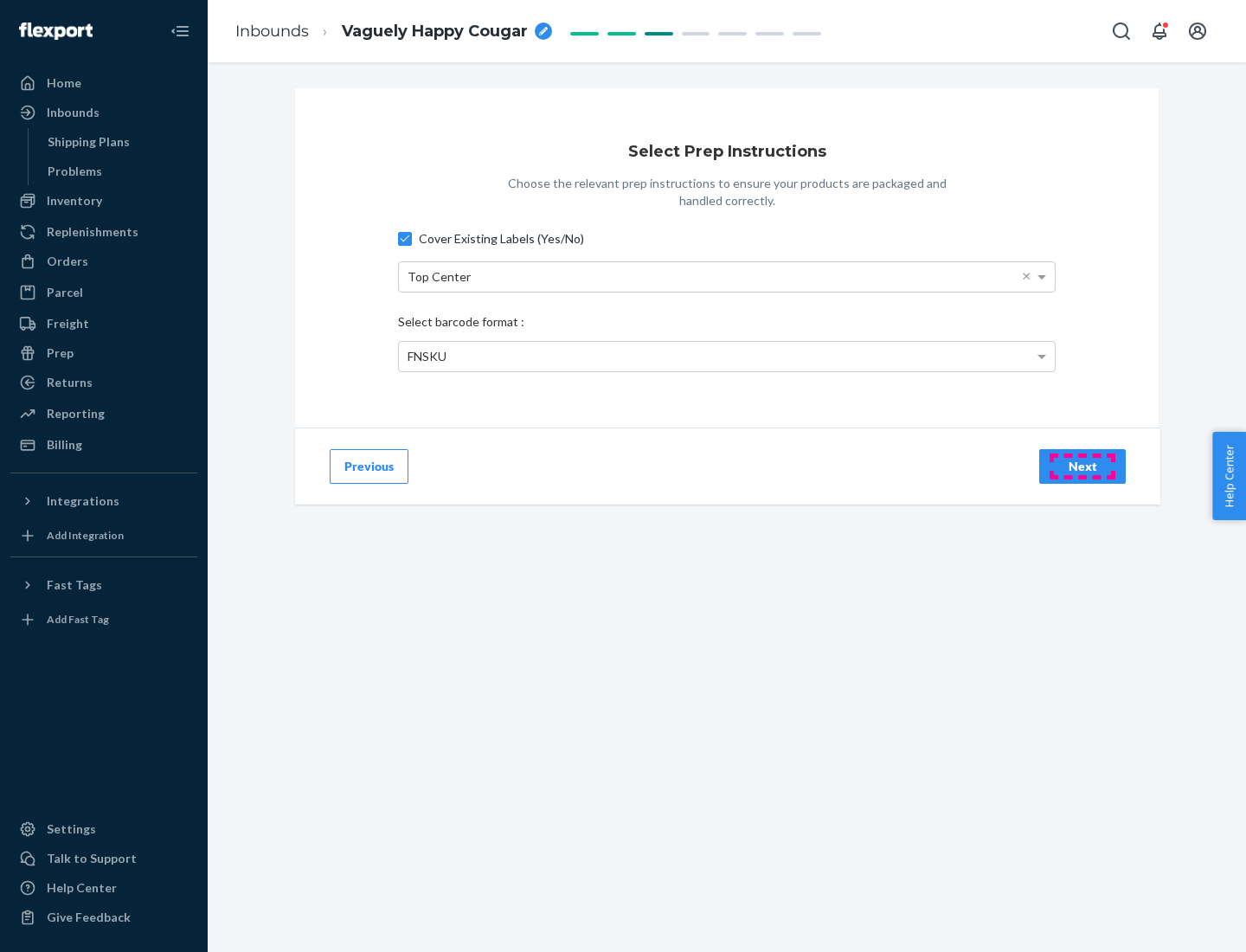
click at [1082, 466] on div "Next" at bounding box center [1082, 466] width 57 height 17
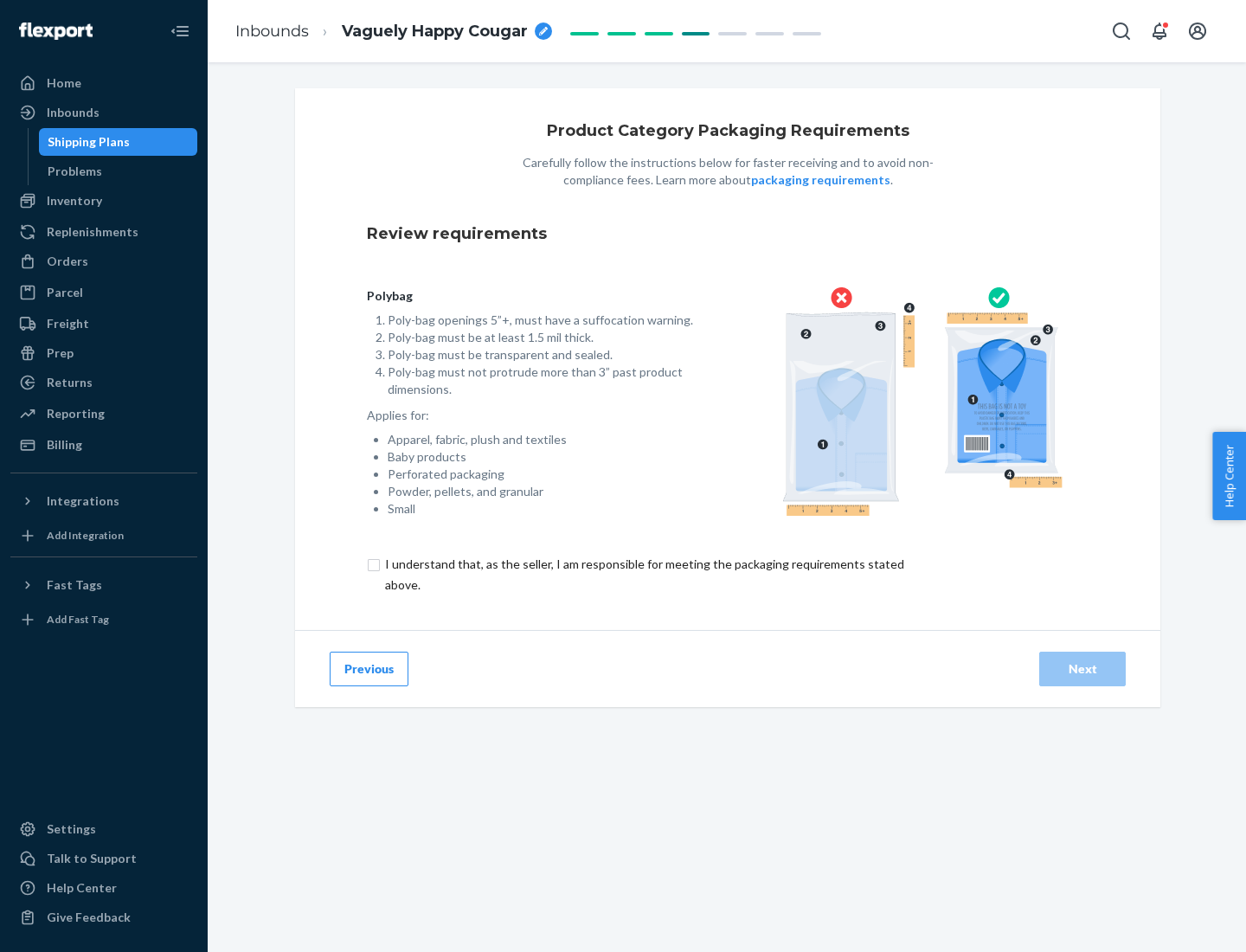
click at [643, 574] on input "checkbox" at bounding box center [655, 575] width 576 height 41
checkbox input "true"
click at [1082, 668] on div "Next" at bounding box center [1082, 669] width 57 height 17
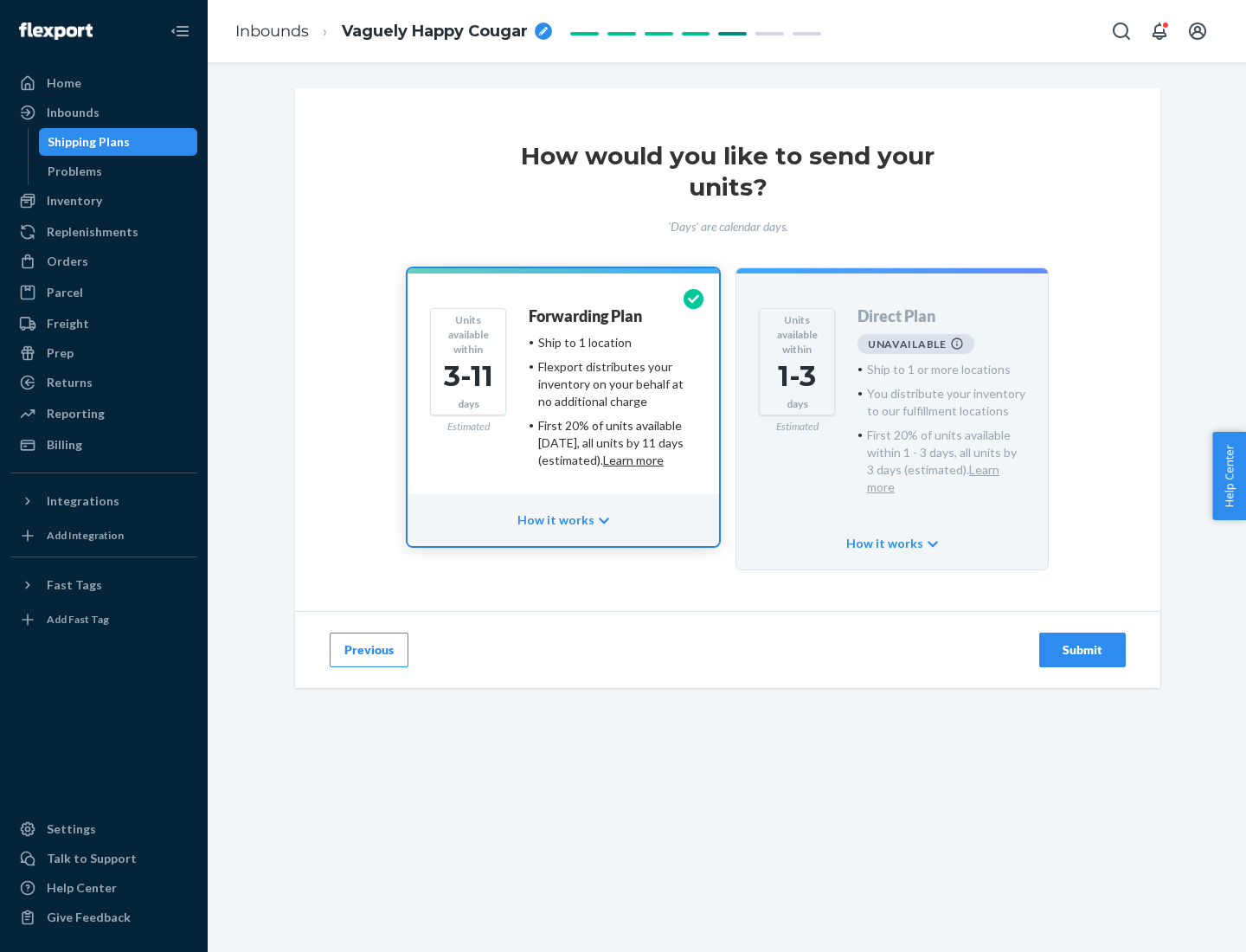
click at [586, 316] on h4 "Forwarding Plan" at bounding box center [585, 316] width 113 height 17
click at [1082, 641] on div "Submit" at bounding box center [1082, 649] width 57 height 17
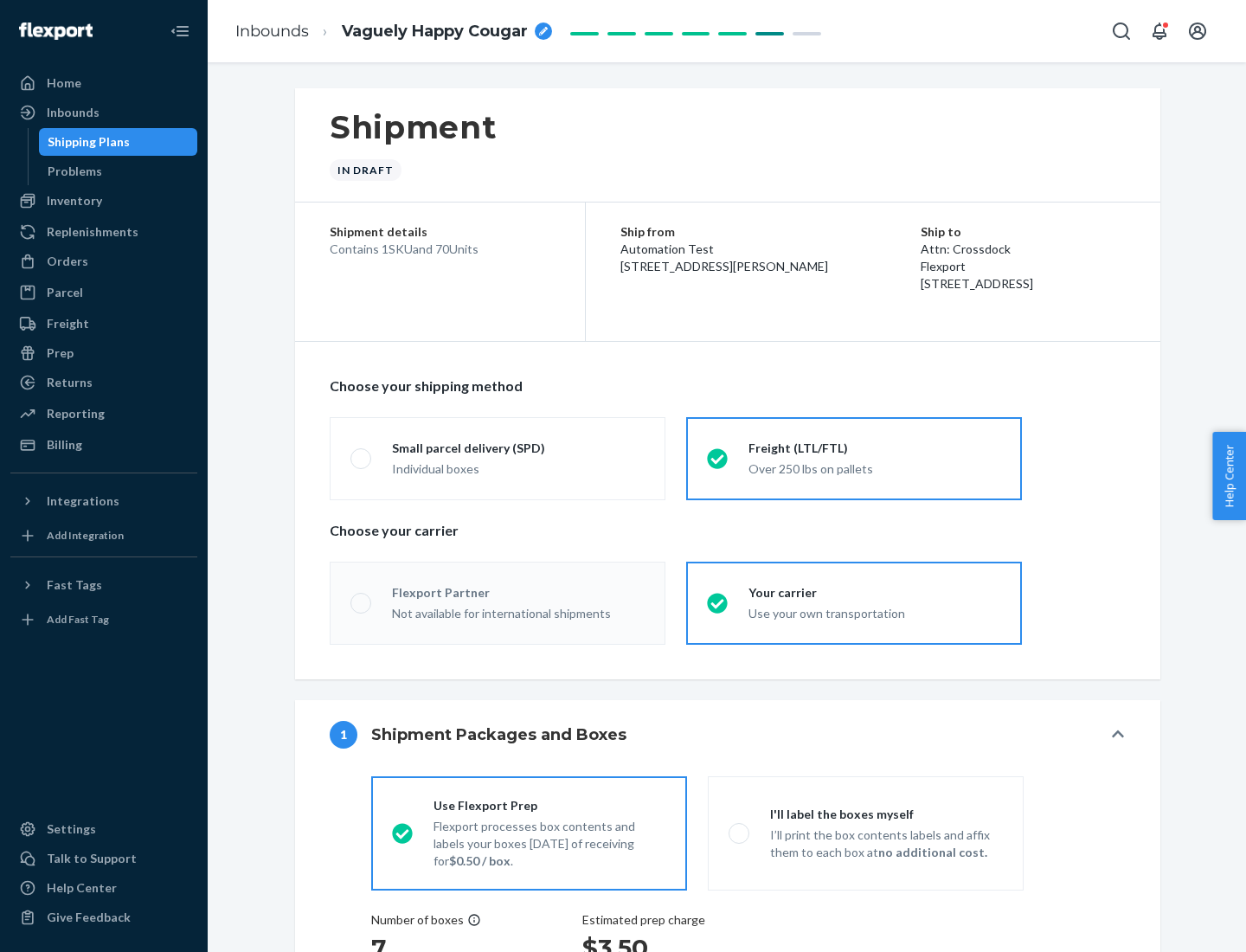
radio input "true"
radio input "false"
radio input "true"
radio input "false"
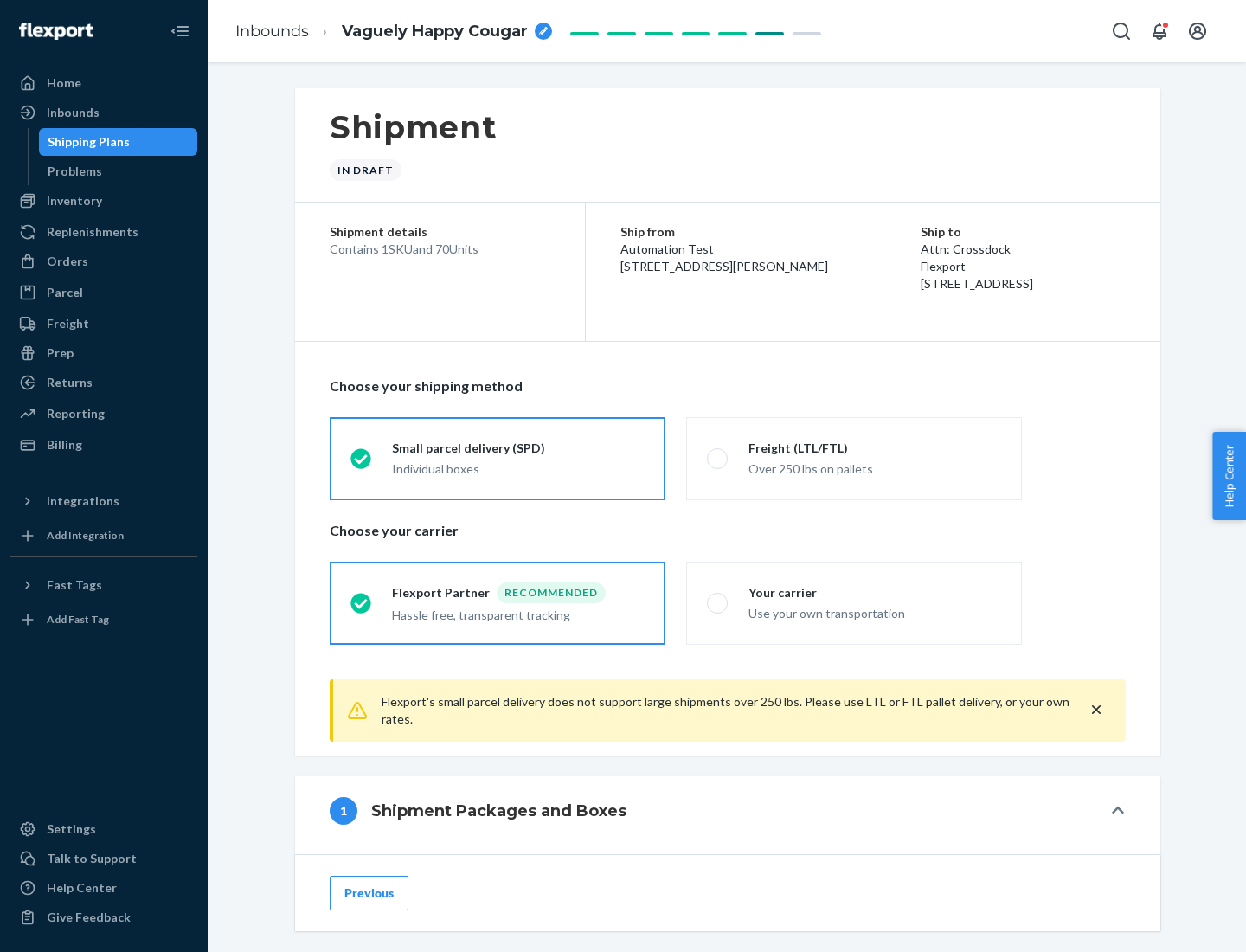
click at [855, 457] on div "Over 250 lbs on pallets" at bounding box center [874, 468] width 253 height 21
click at [718, 457] on input "Freight (LTL/FTL) Over 250 lbs on pallets" at bounding box center [712, 458] width 11 height 11
radio input "true"
radio input "false"
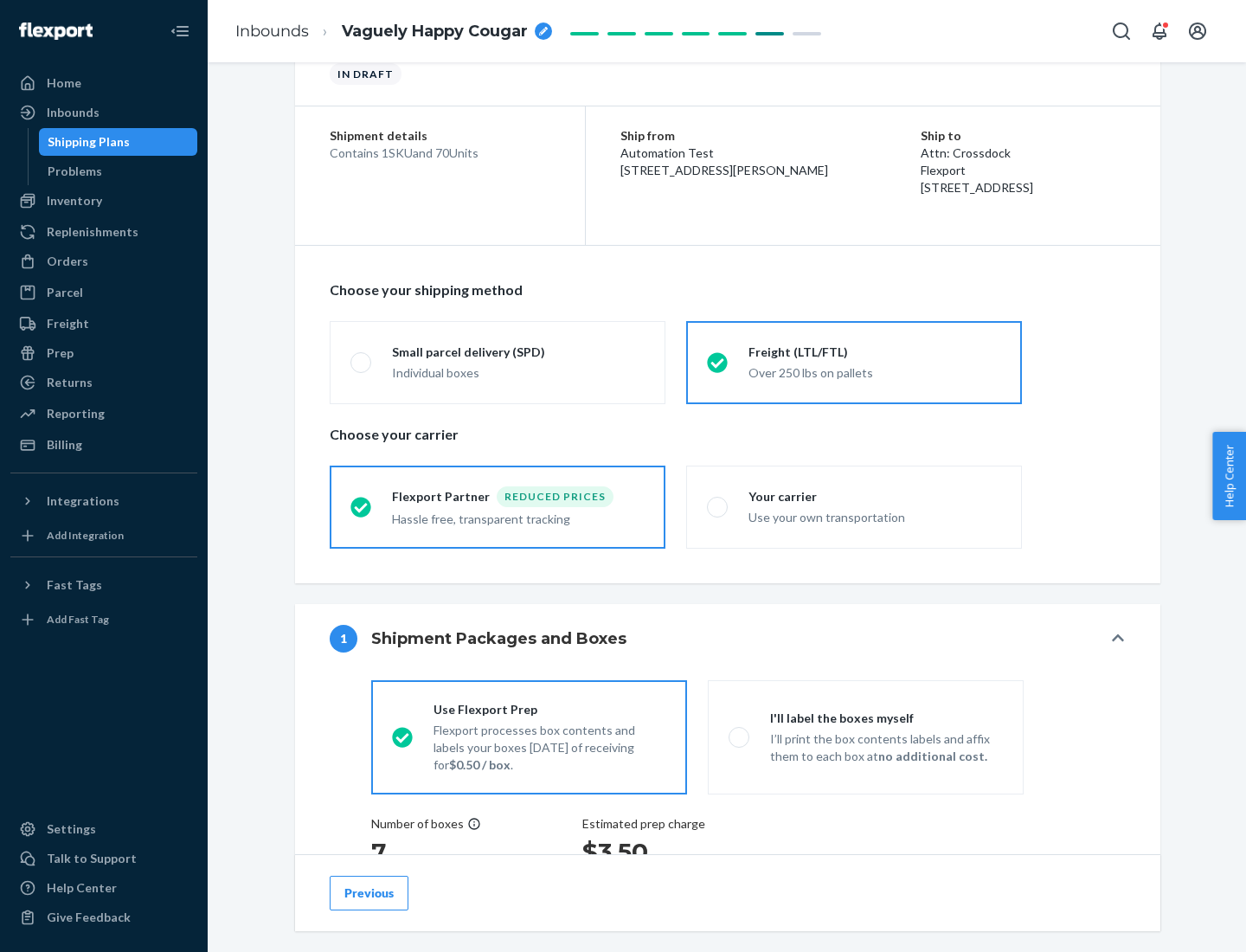
click at [855, 506] on div "Use your own transportation" at bounding box center [874, 516] width 253 height 21
click at [718, 506] on input "Your carrier Use your own transportation" at bounding box center [712, 506] width 11 height 11
radio input "true"
radio input "false"
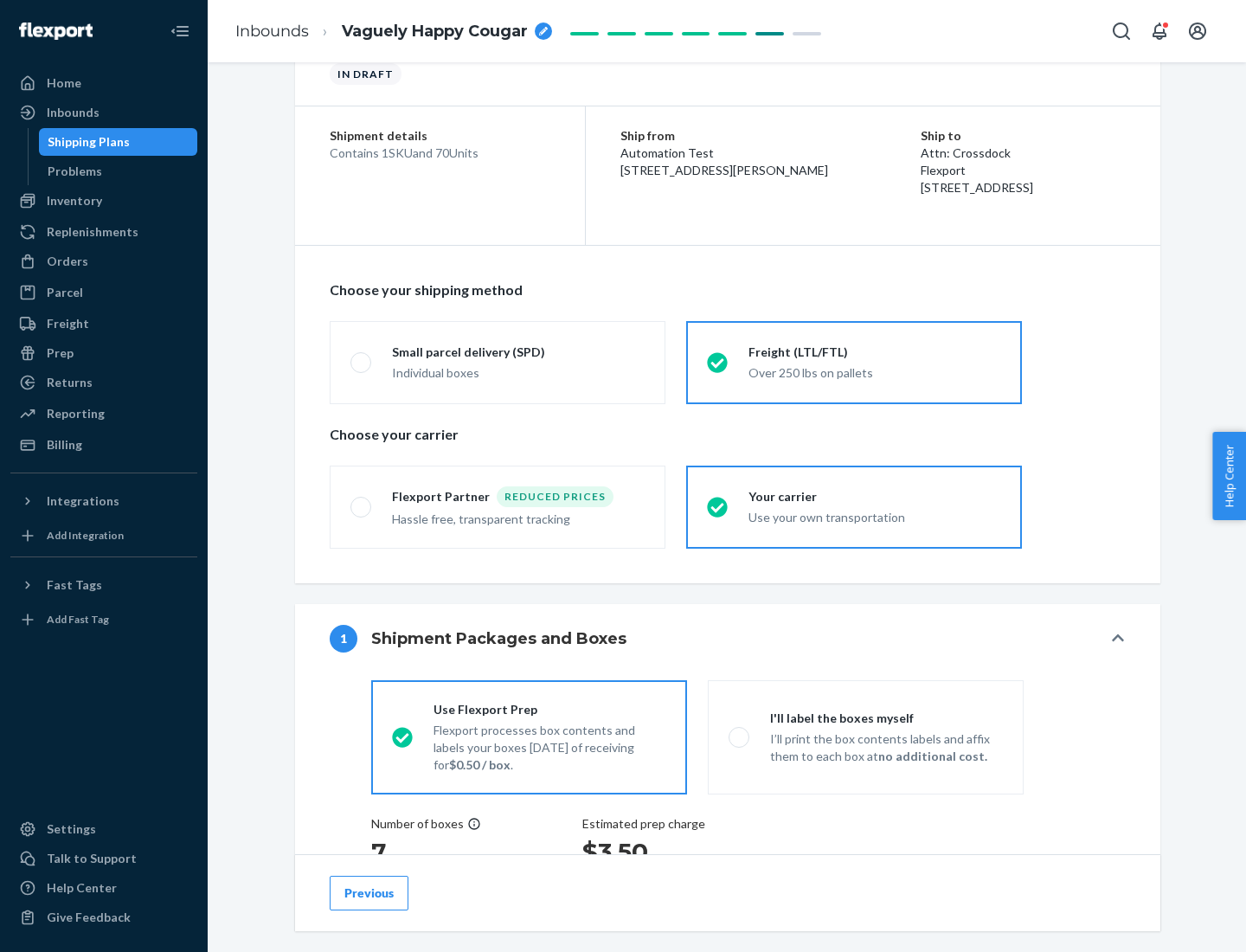
scroll to position [326, 0]
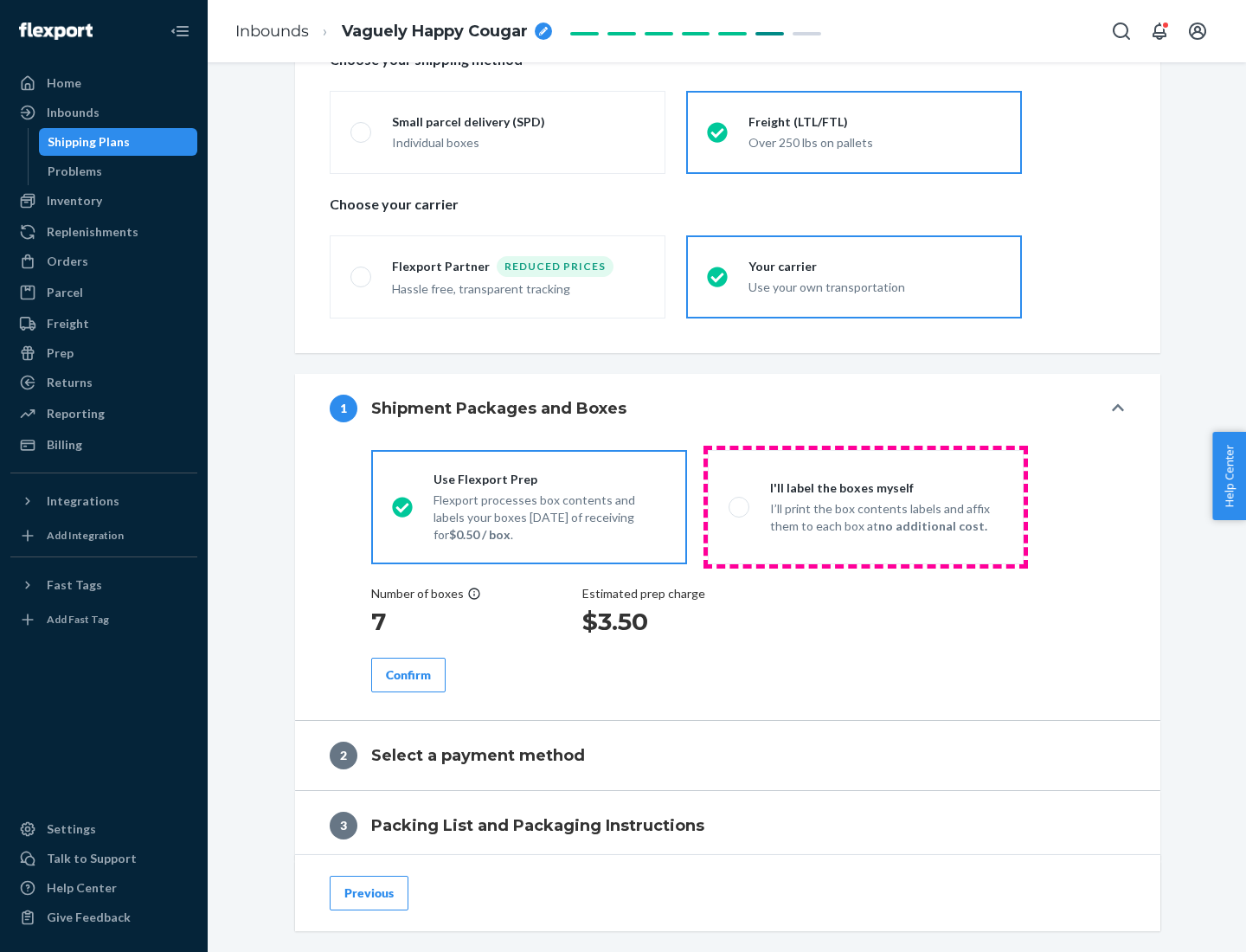
click at [866, 506] on p "I’ll print the box contents labels and affix them to each box at no additional …" at bounding box center [886, 517] width 232 height 35
click at [740, 506] on input "I'll label the boxes myself I’ll print the box contents labels and affix them t…" at bounding box center [734, 506] width 11 height 11
radio input "true"
radio input "false"
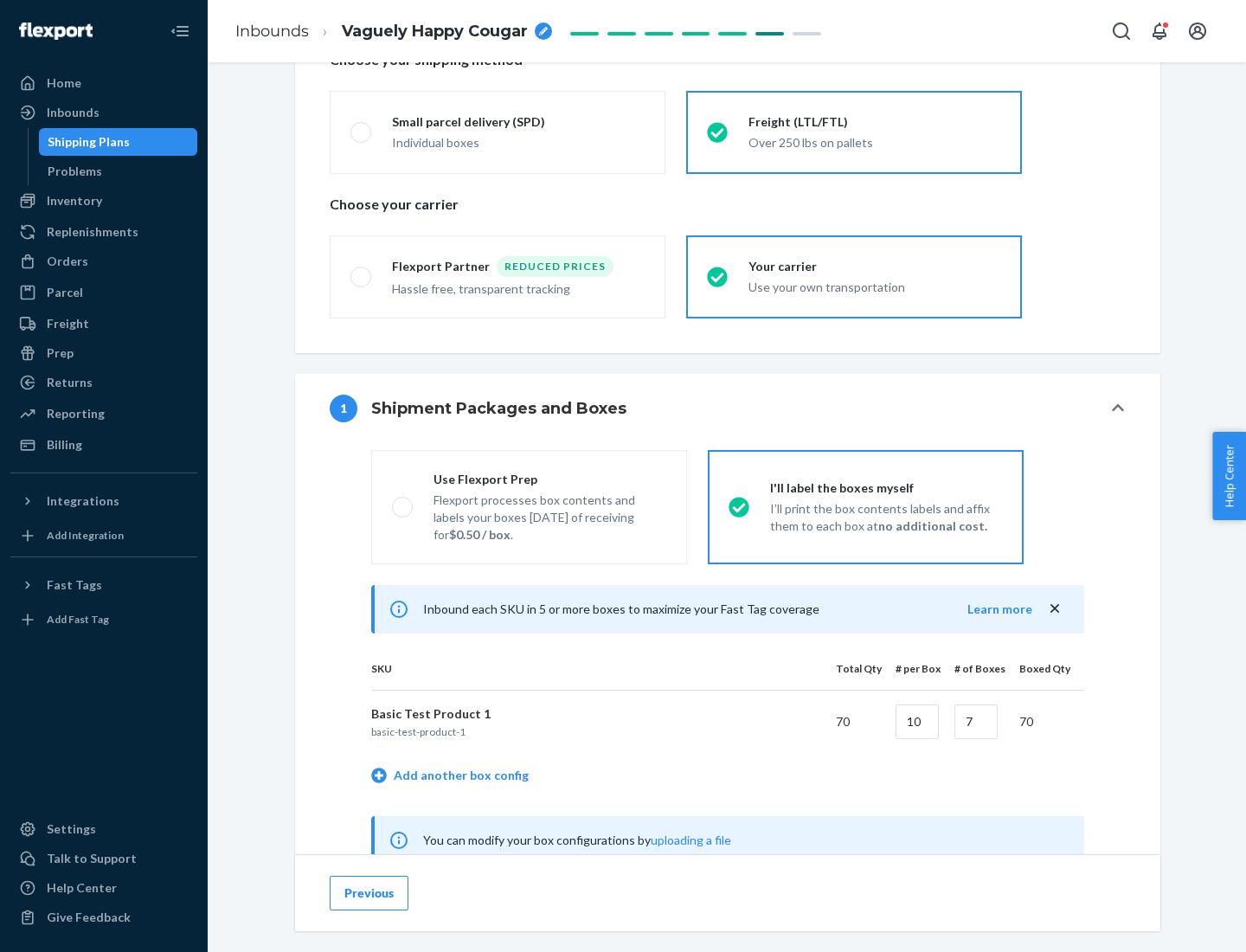
scroll to position [541, 0]
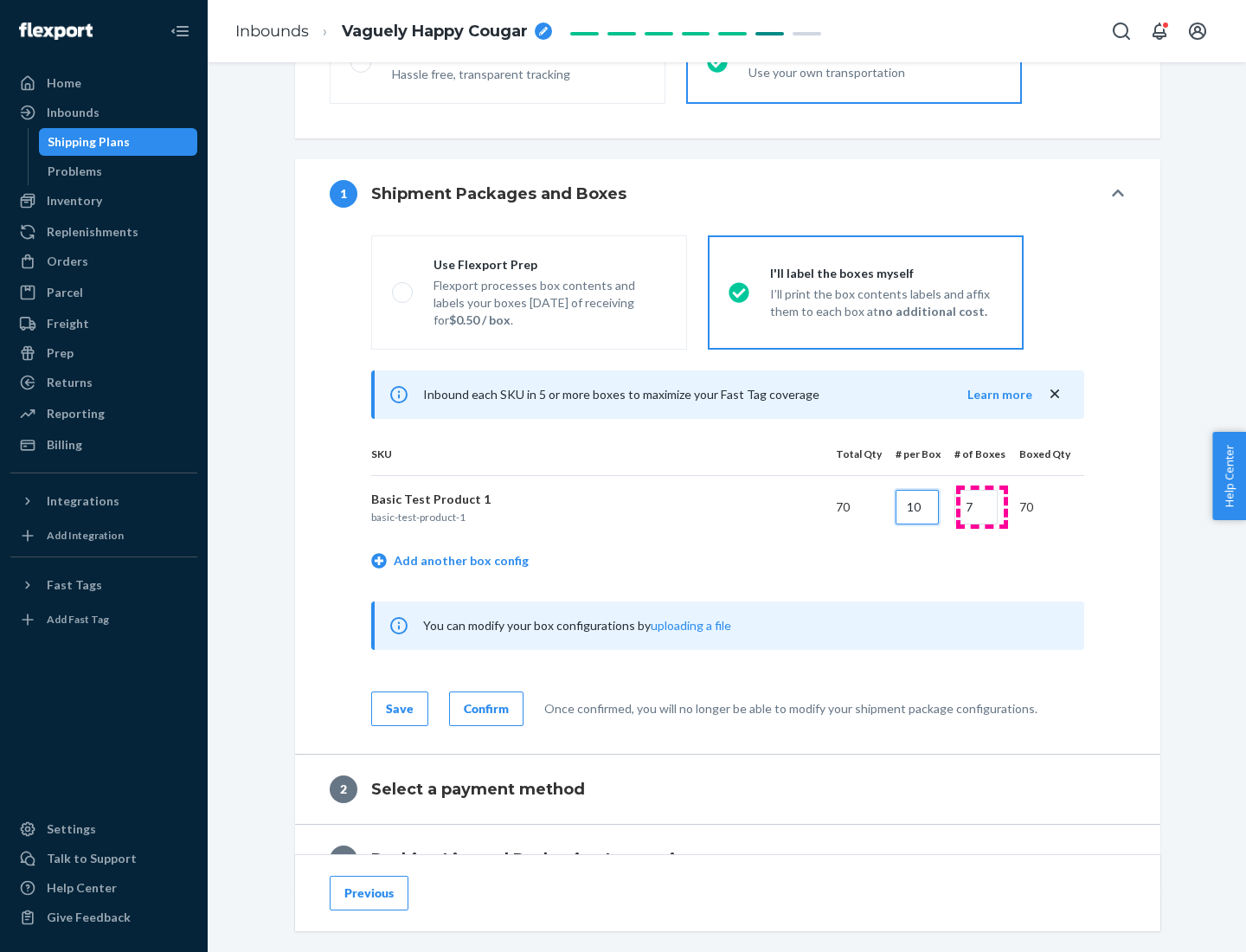
type input "10"
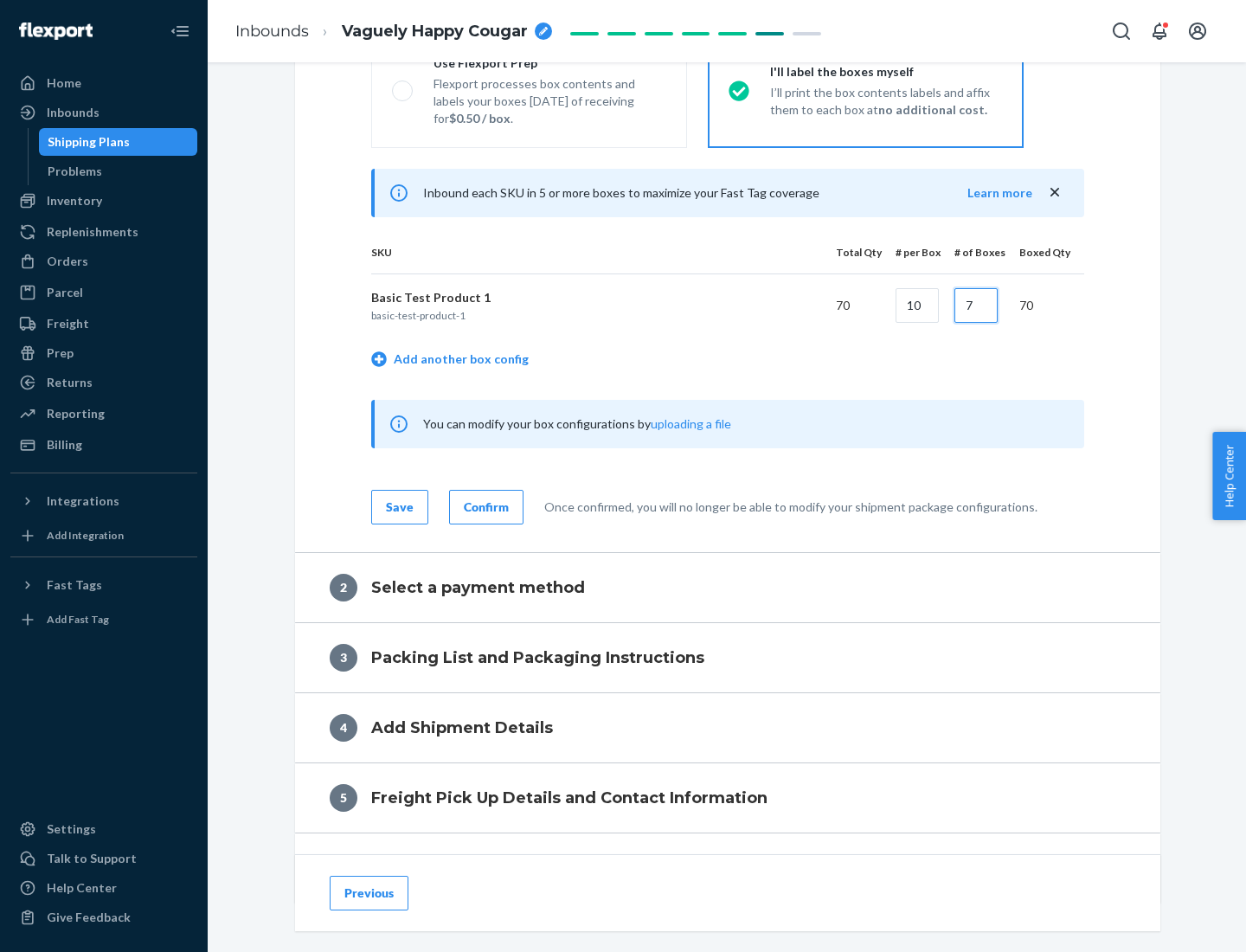
type input "7"
click at [484, 506] on div "Confirm" at bounding box center [487, 507] width 45 height 17
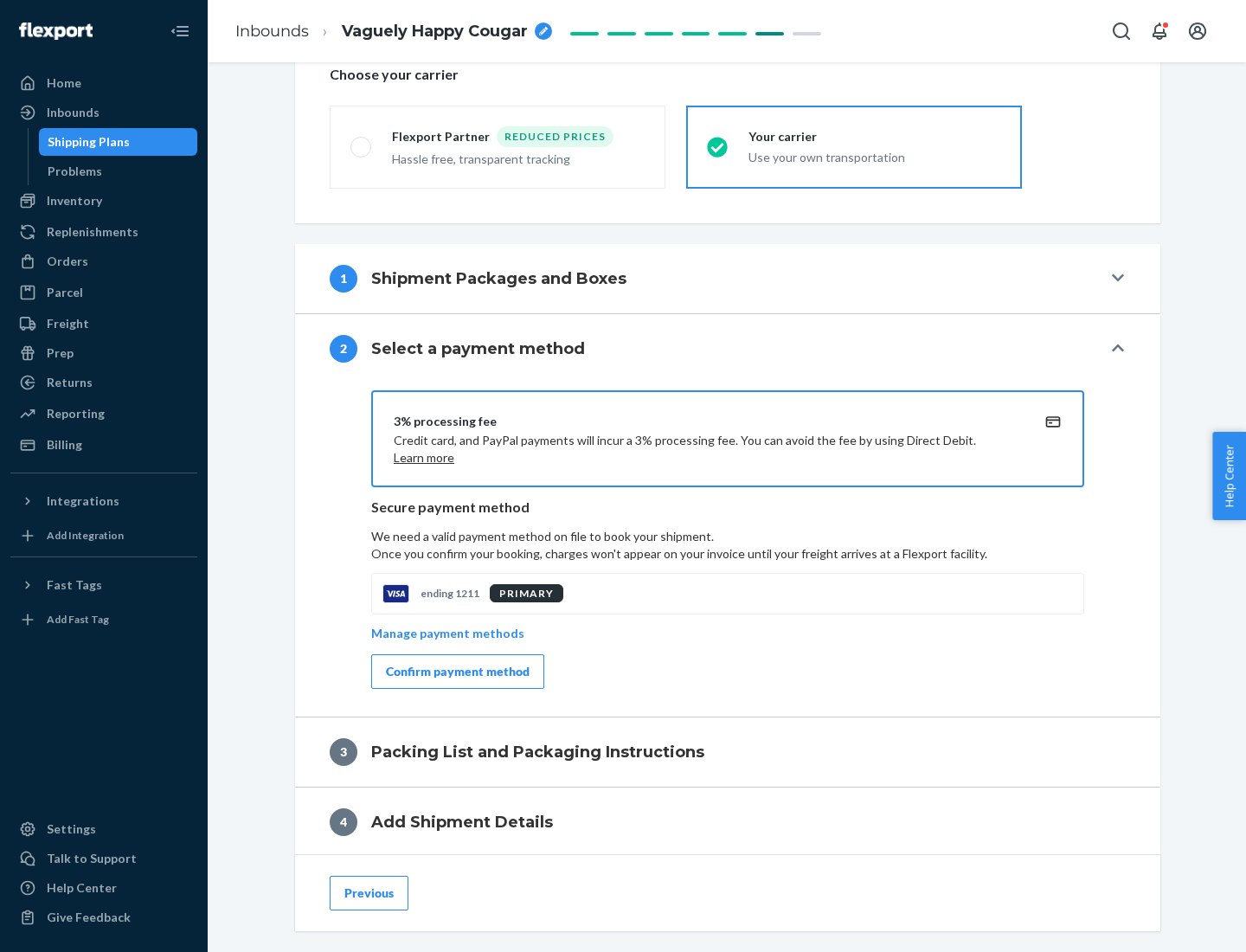
scroll to position [620, 0]
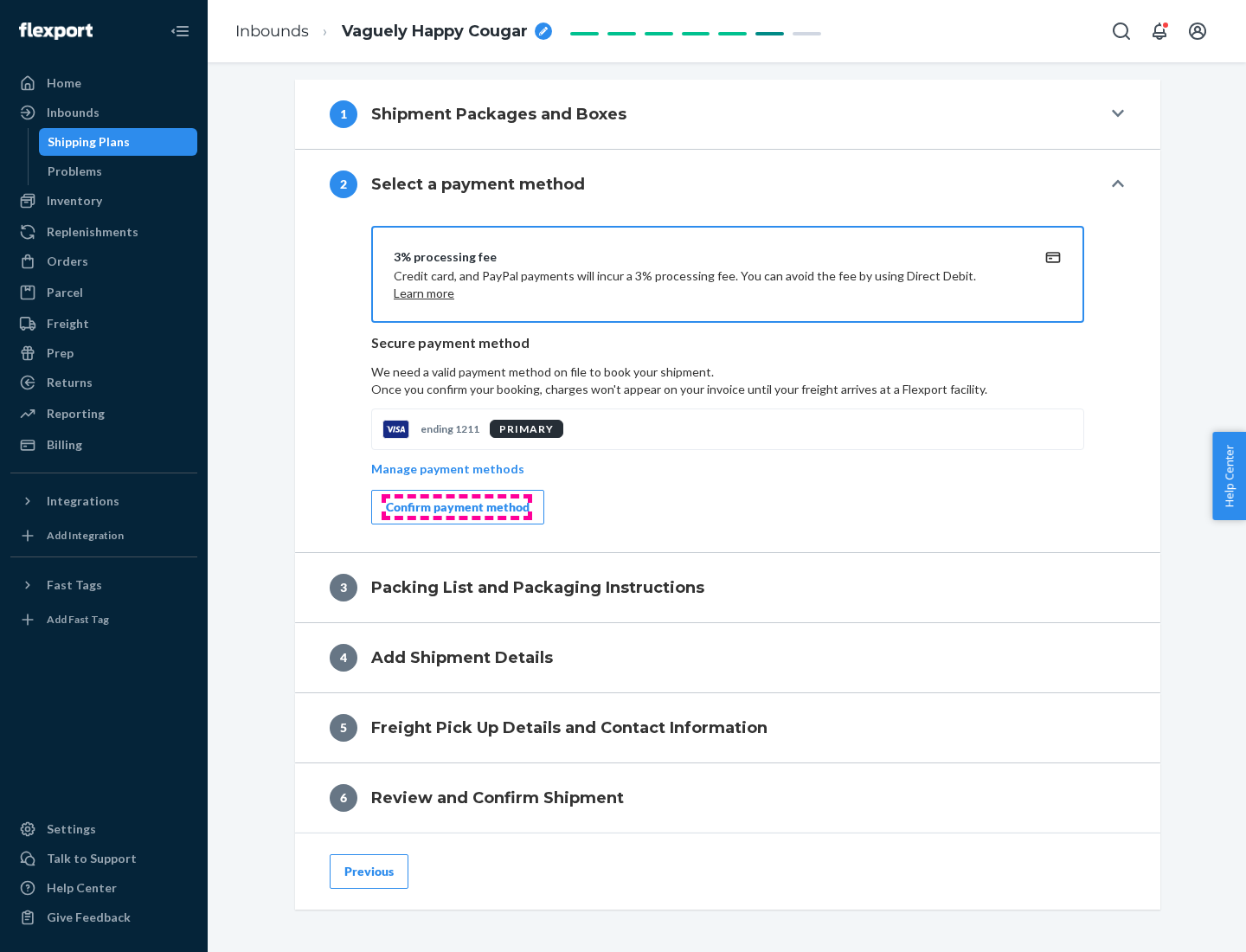
click at [456, 507] on div "Confirm payment method" at bounding box center [457, 507] width 144 height 17
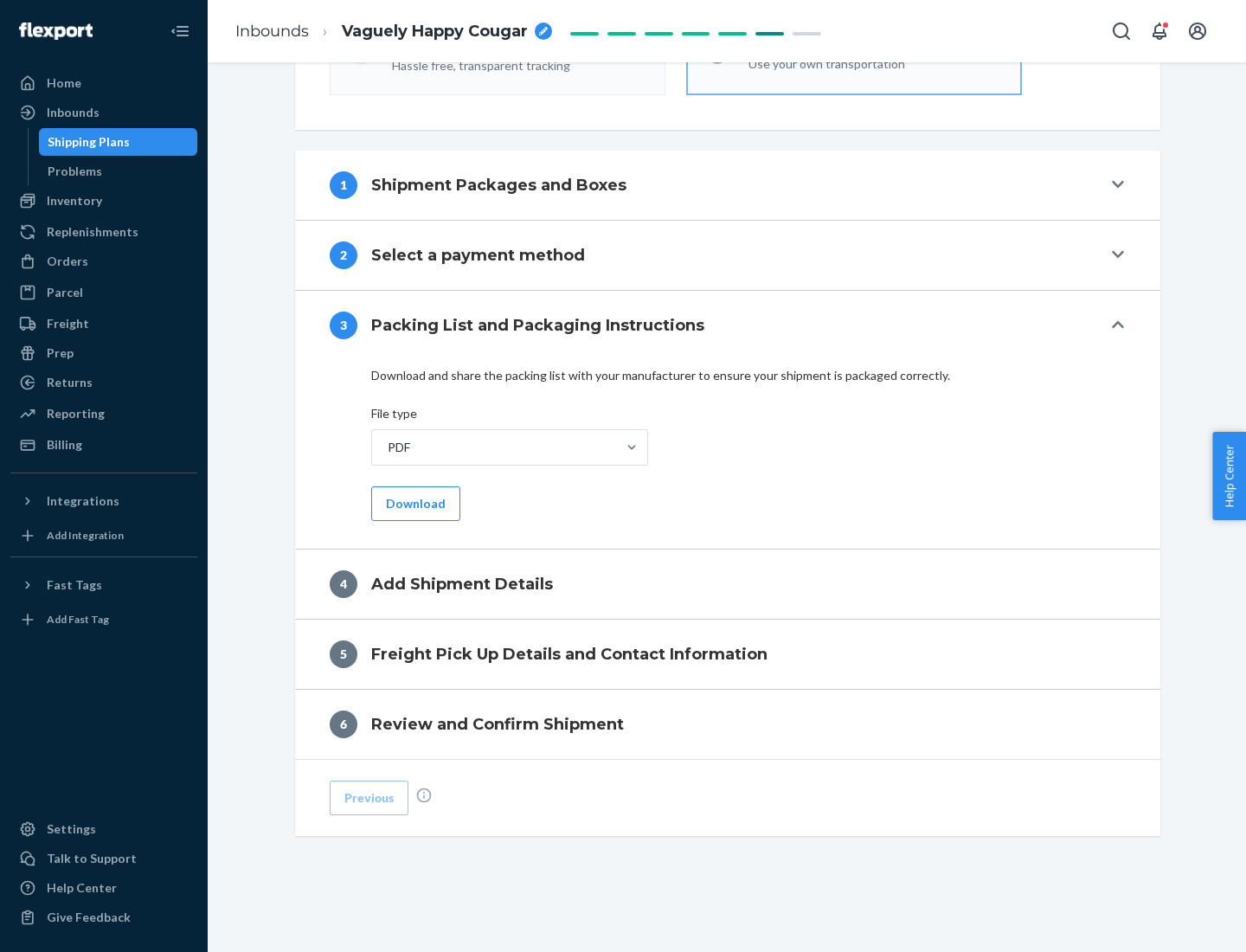
scroll to position [546, 0]
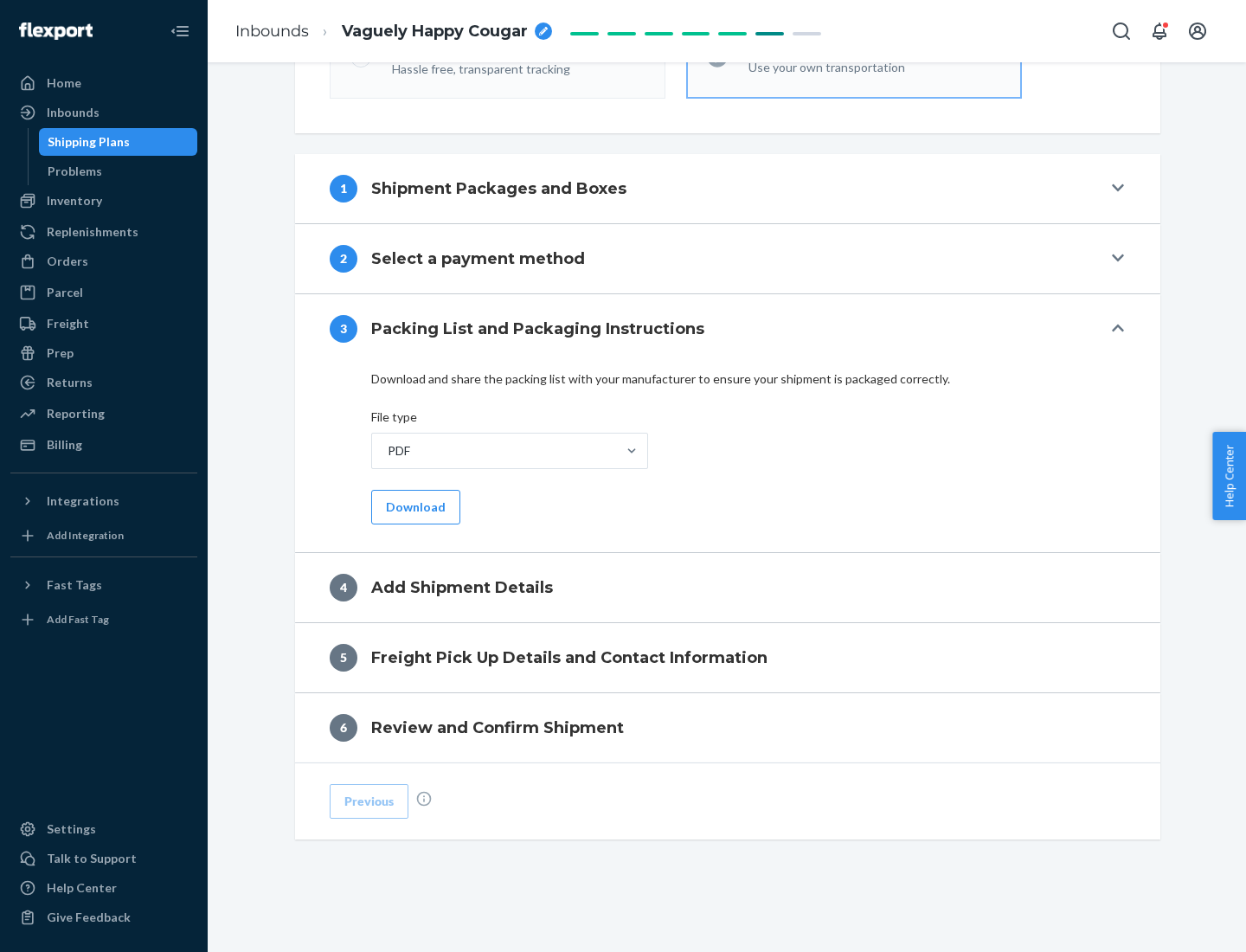
click at [414, 506] on button "Download" at bounding box center [416, 506] width 89 height 35
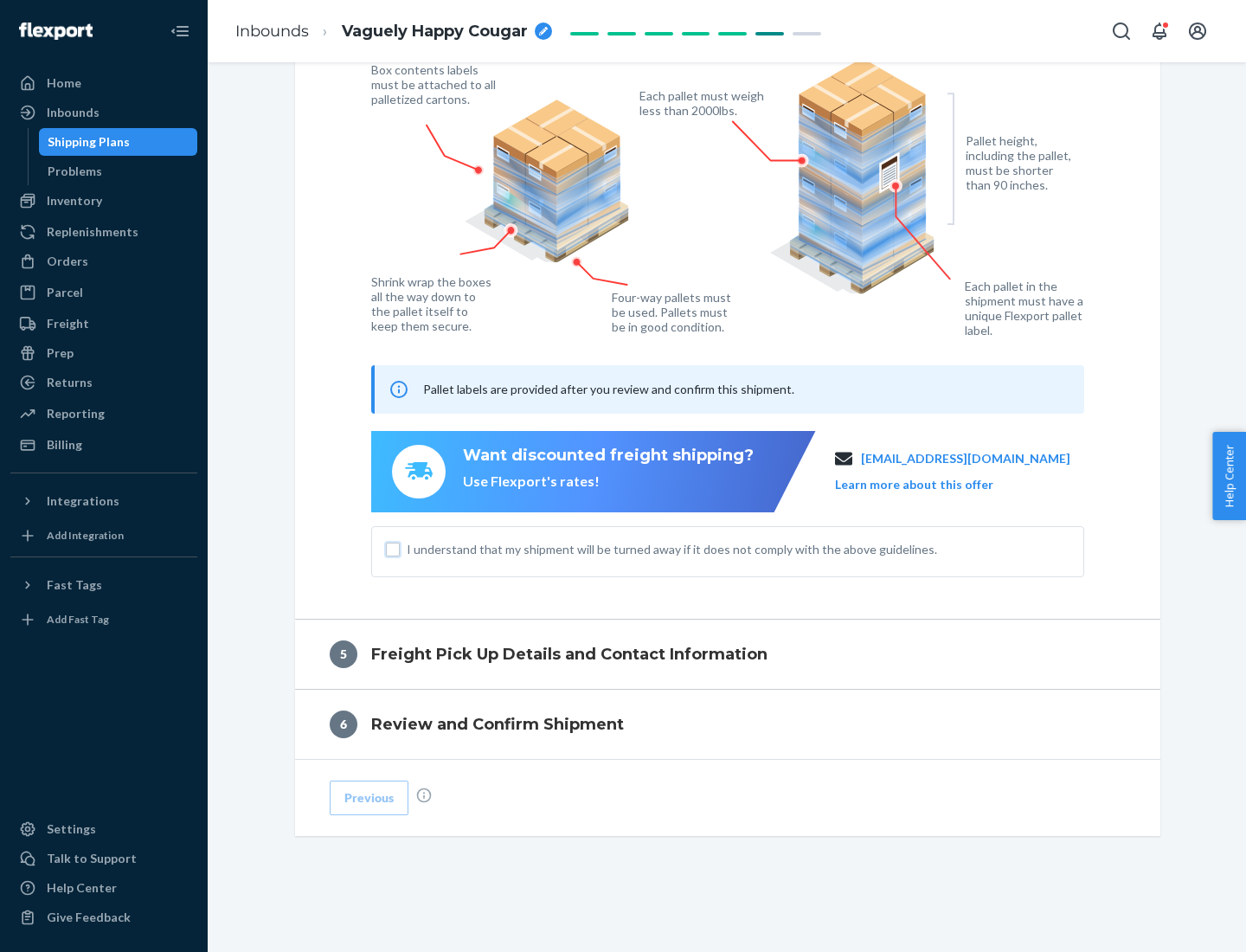
click at [392, 548] on input "I understand that my shipment will be turned away if it does not comply with th…" at bounding box center [392, 549] width 14 height 14
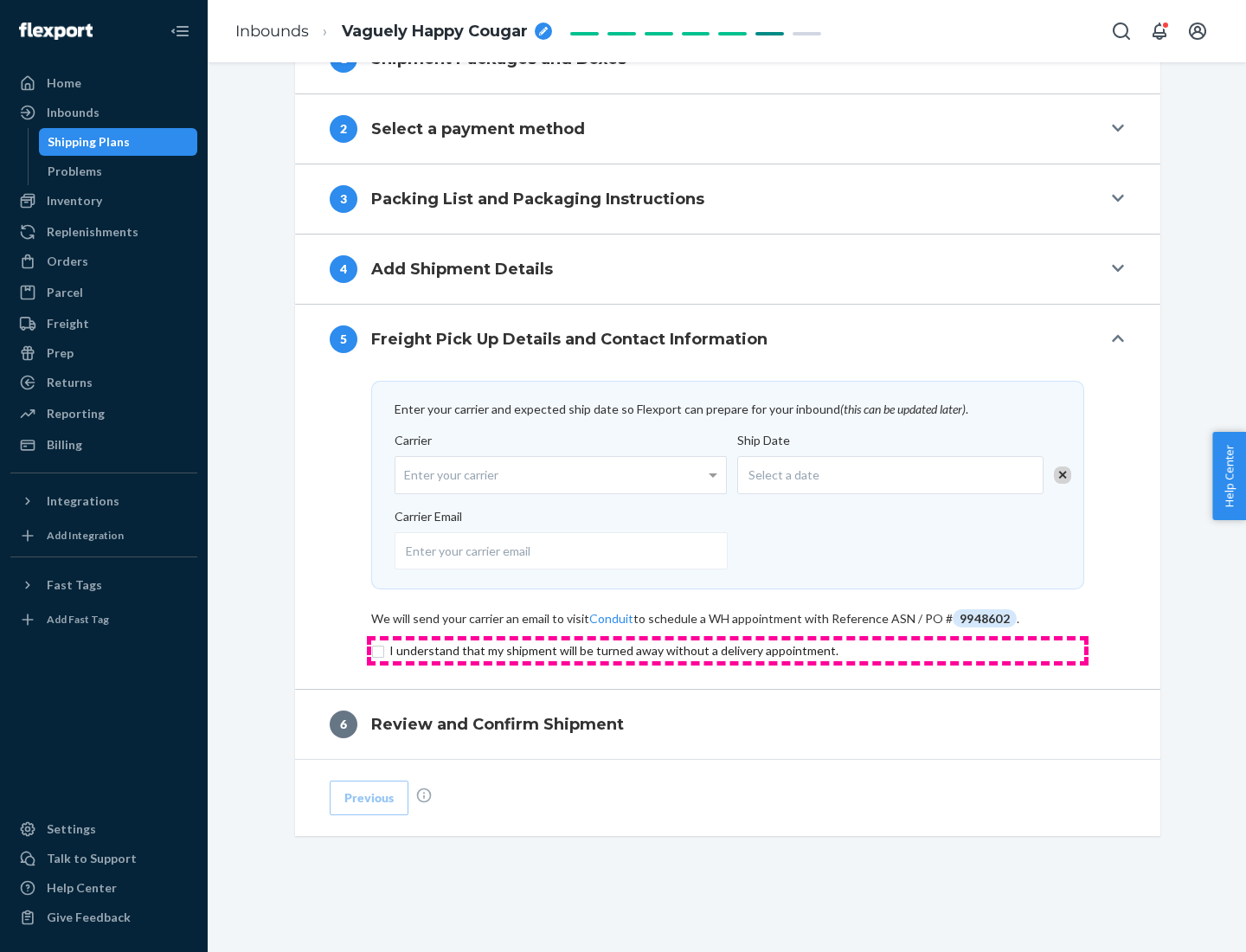
click at [727, 650] on input "checkbox" at bounding box center [728, 651] width 713 height 21
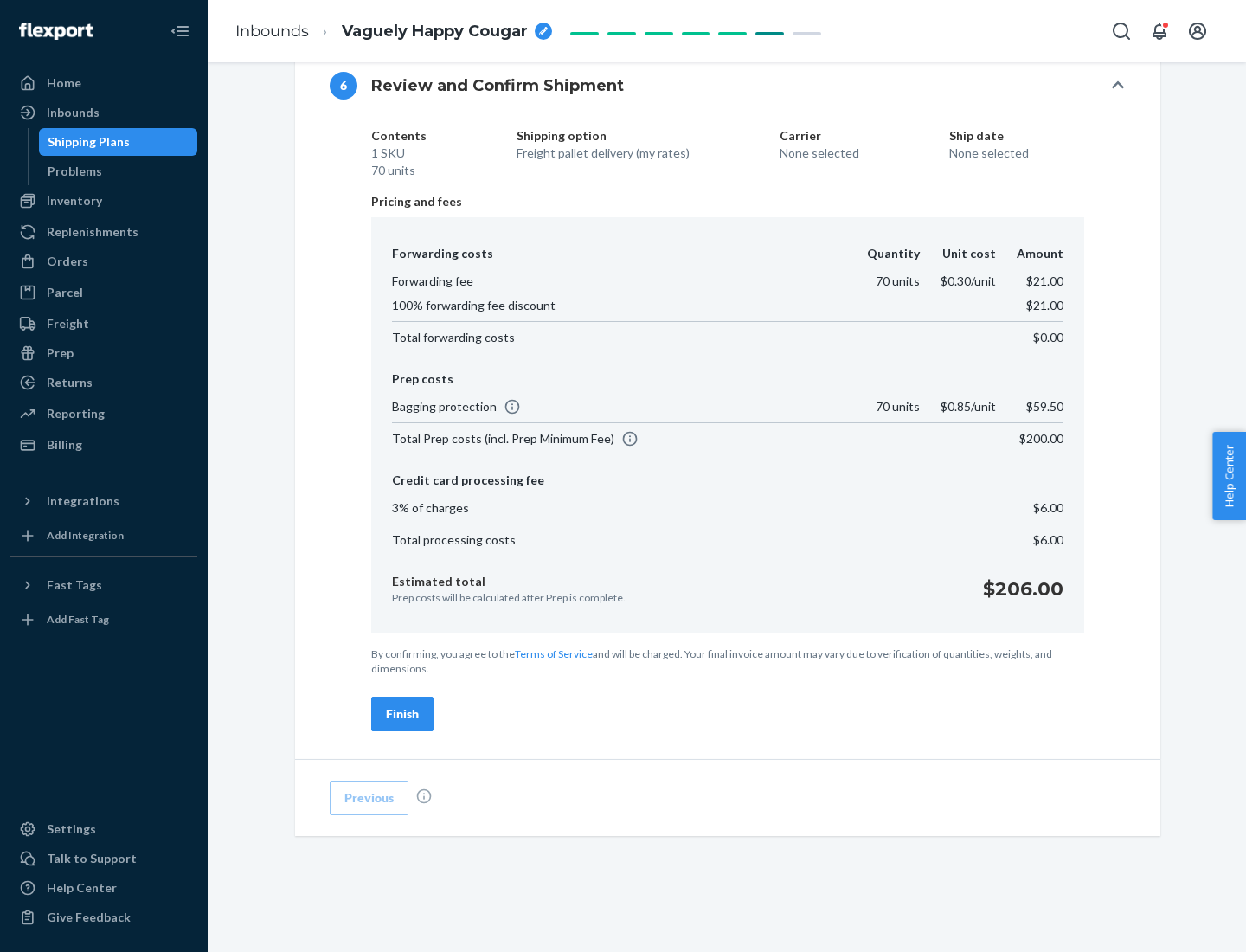
click at [403, 714] on div "Finish" at bounding box center [402, 713] width 33 height 17
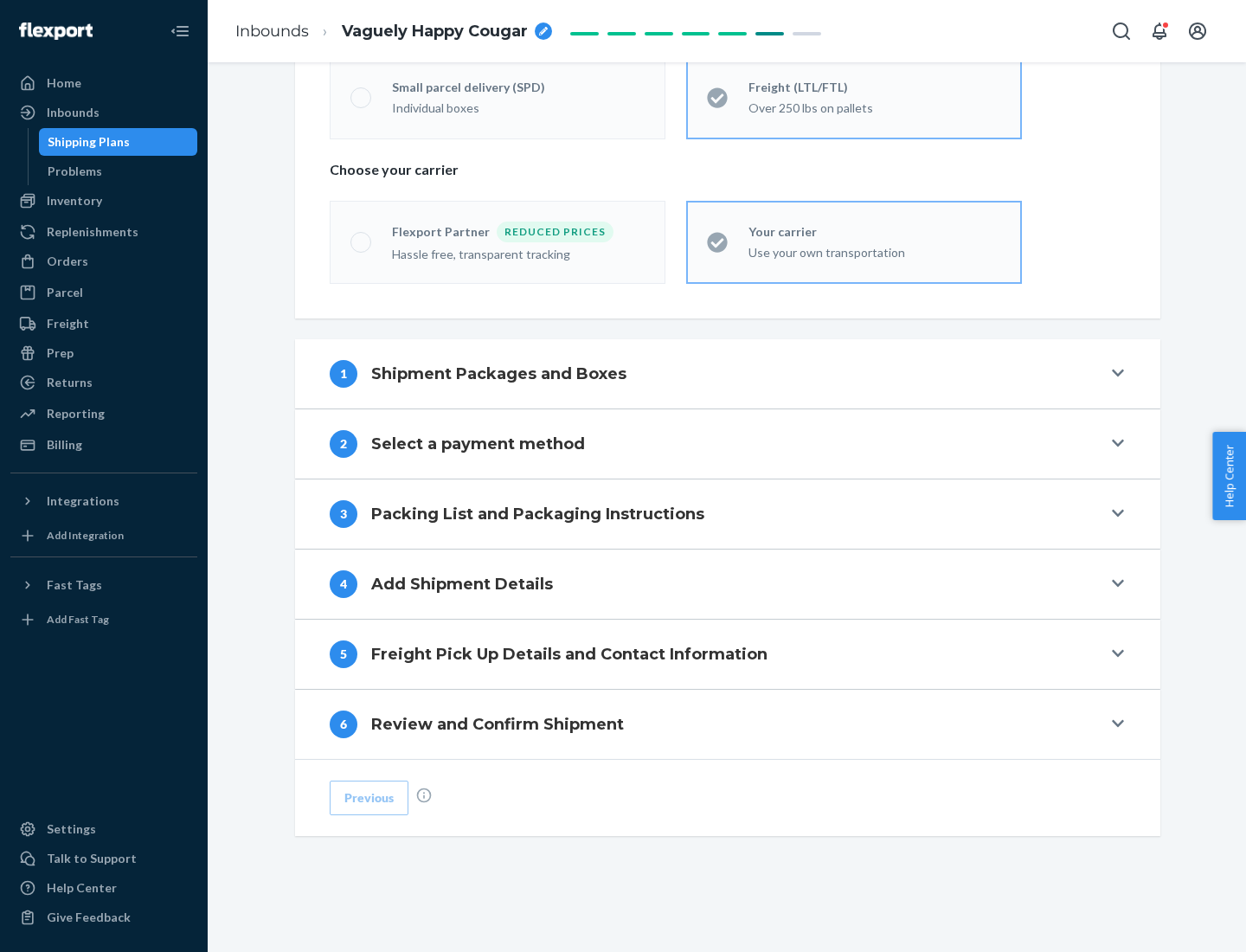
scroll to position [360, 0]
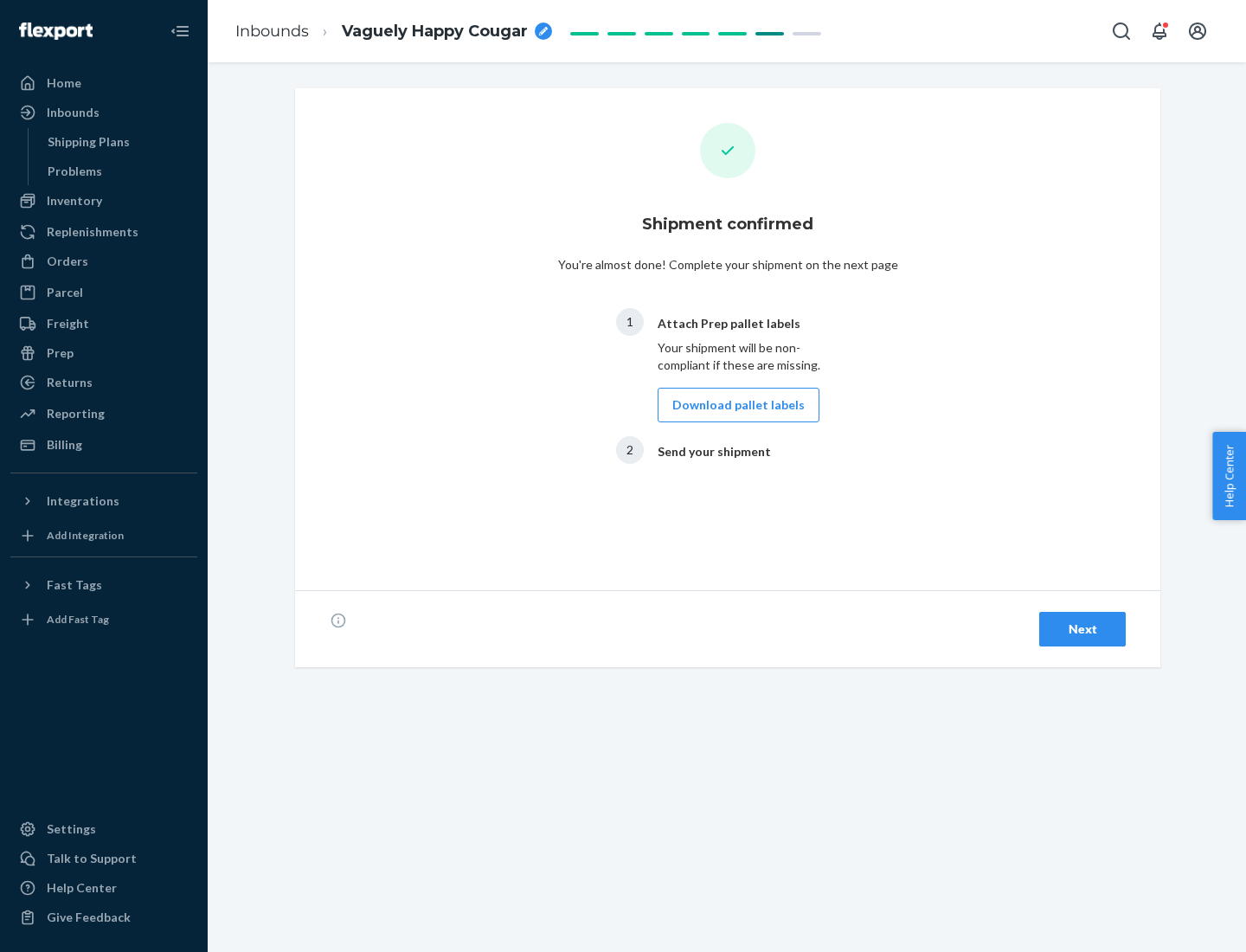
click at [734, 405] on button "Download pallet labels" at bounding box center [739, 405] width 162 height 35
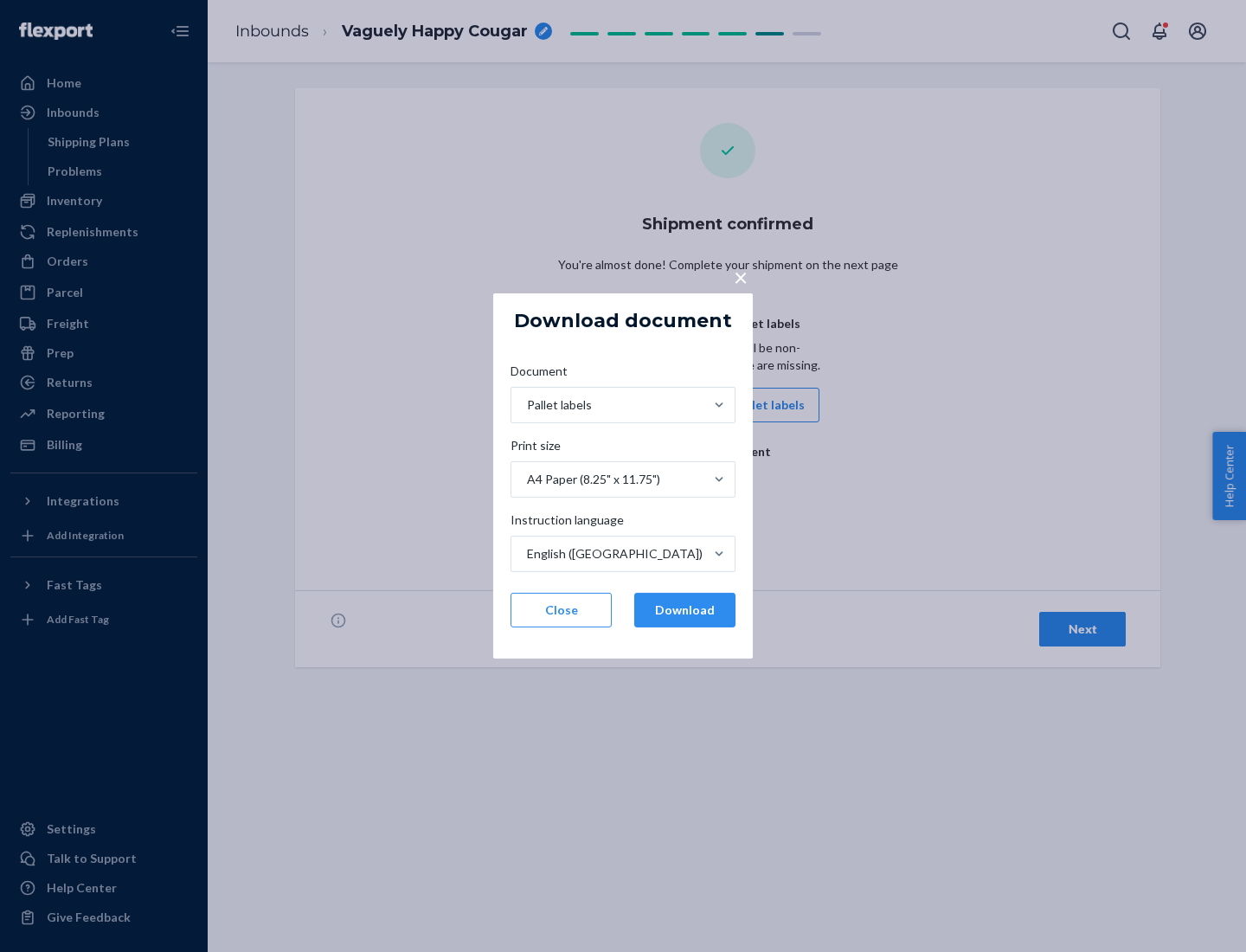
click at [684, 610] on button "Download" at bounding box center [685, 610] width 102 height 35
click at [740, 276] on span "×" at bounding box center [741, 277] width 14 height 29
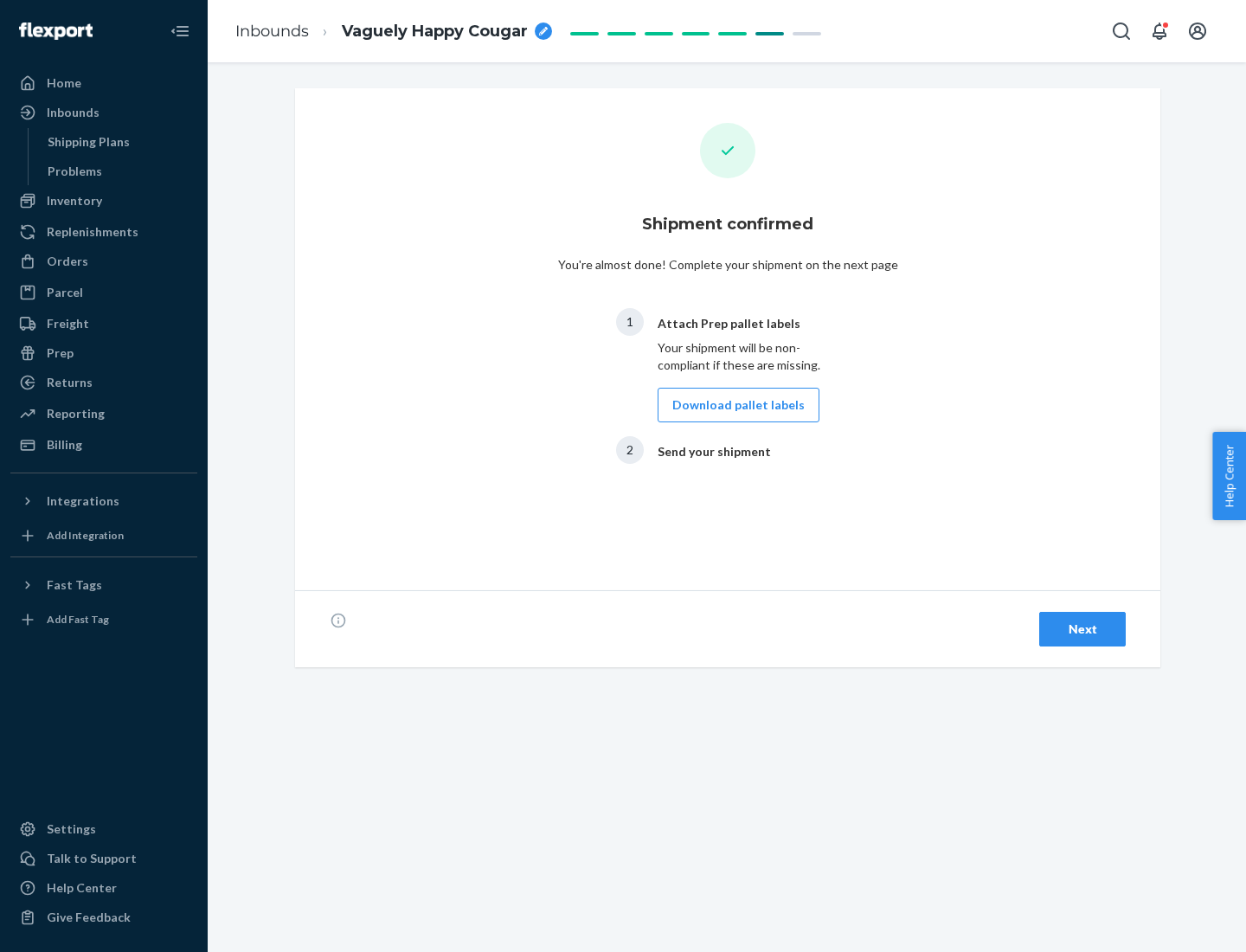
click at [1082, 629] on div "Next" at bounding box center [1082, 628] width 57 height 17
